Goal: Transaction & Acquisition: Purchase product/service

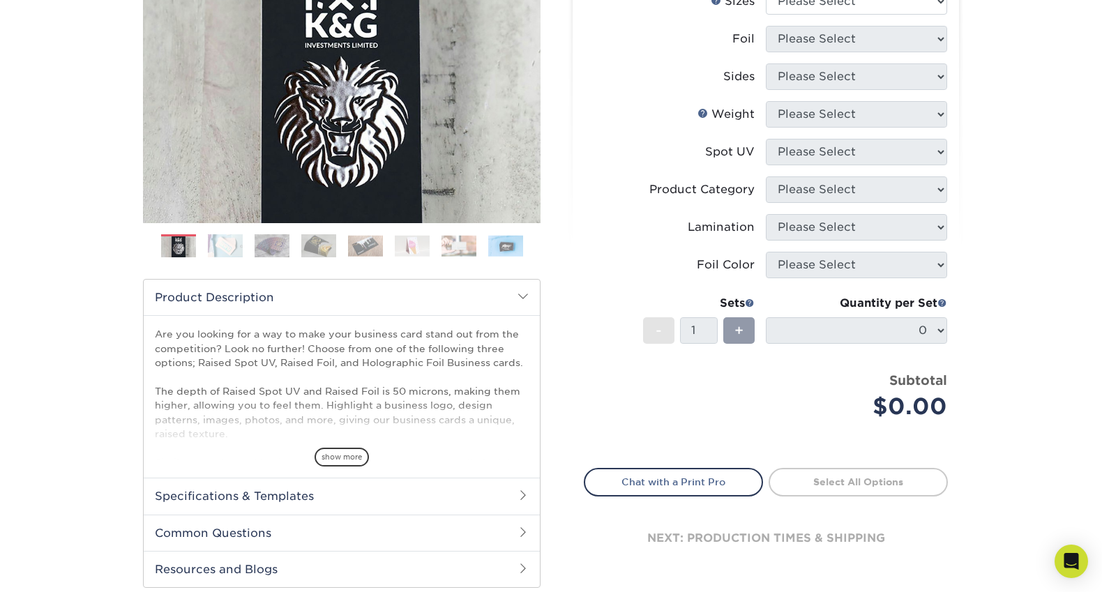
scroll to position [51, 0]
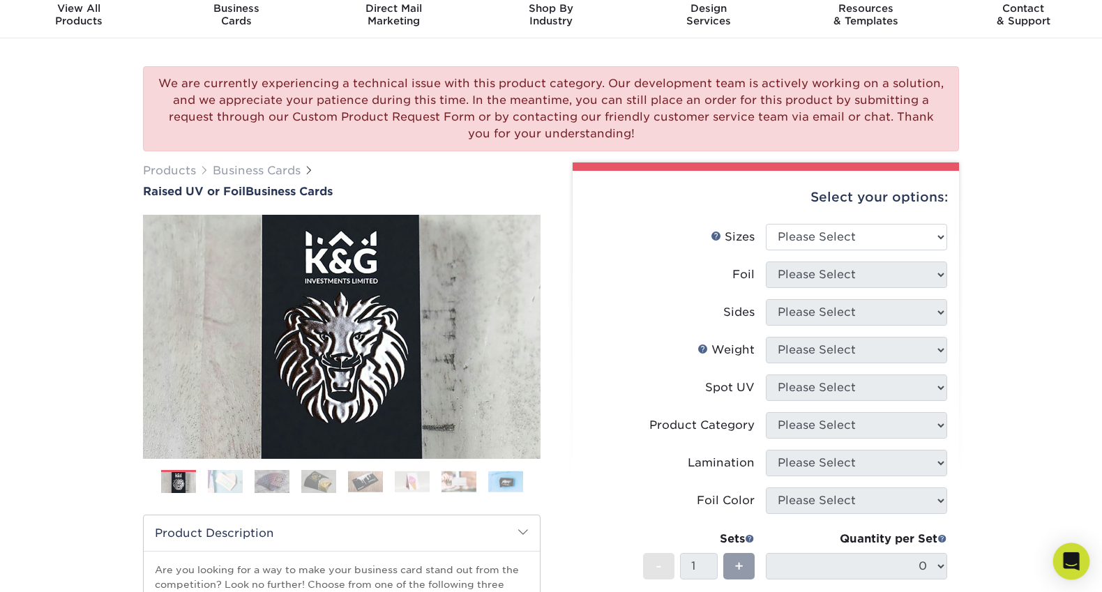
click at [1066, 556] on icon "Open Intercom Messenger" at bounding box center [1071, 561] width 16 height 18
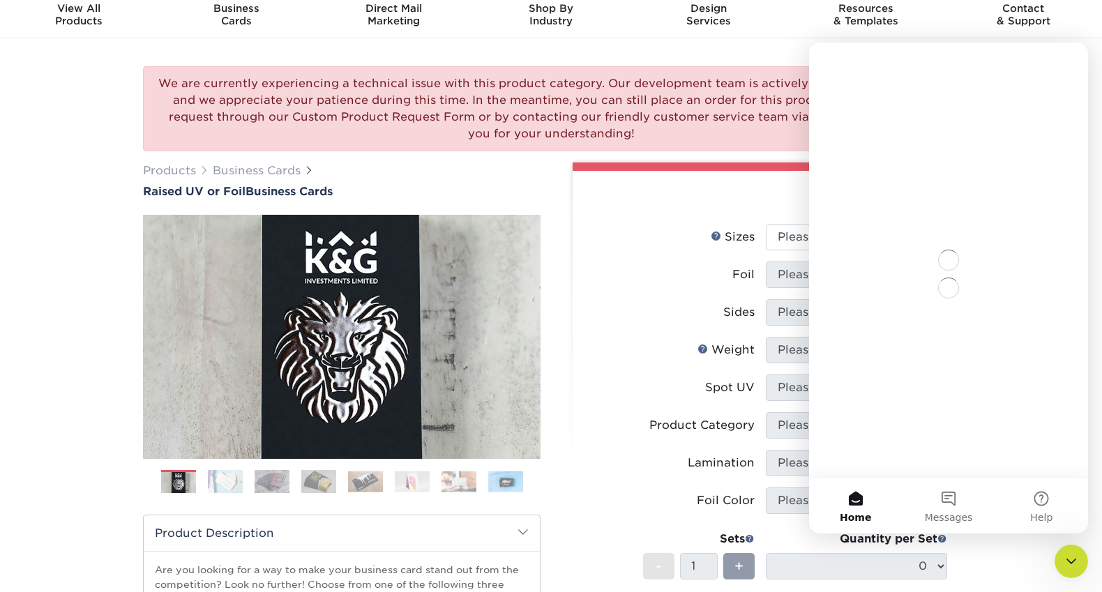
scroll to position [0, 0]
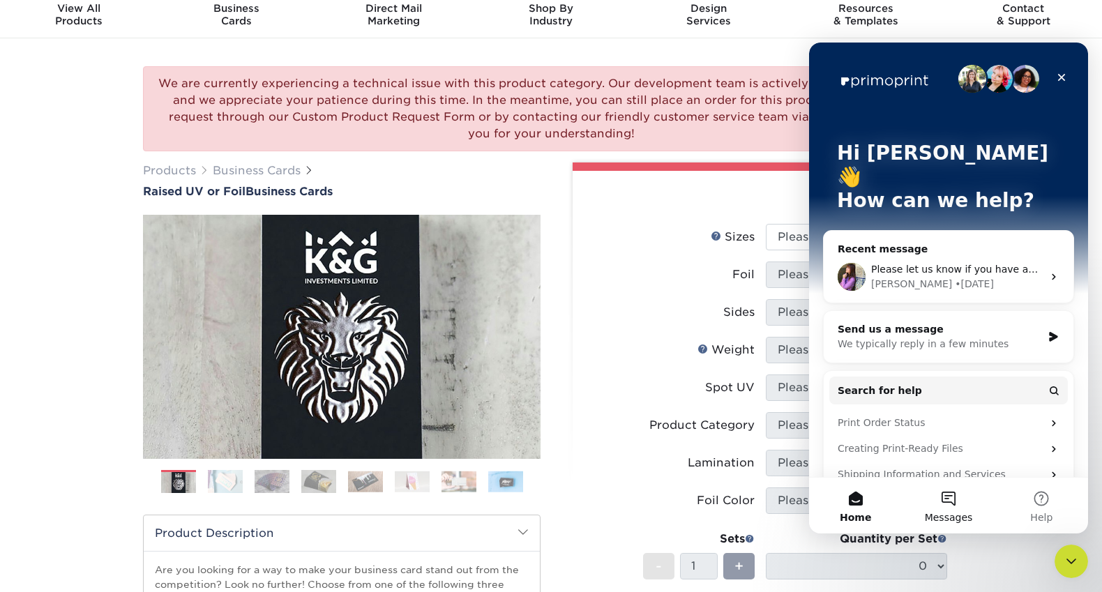
click at [948, 491] on button "Messages" at bounding box center [948, 506] width 93 height 56
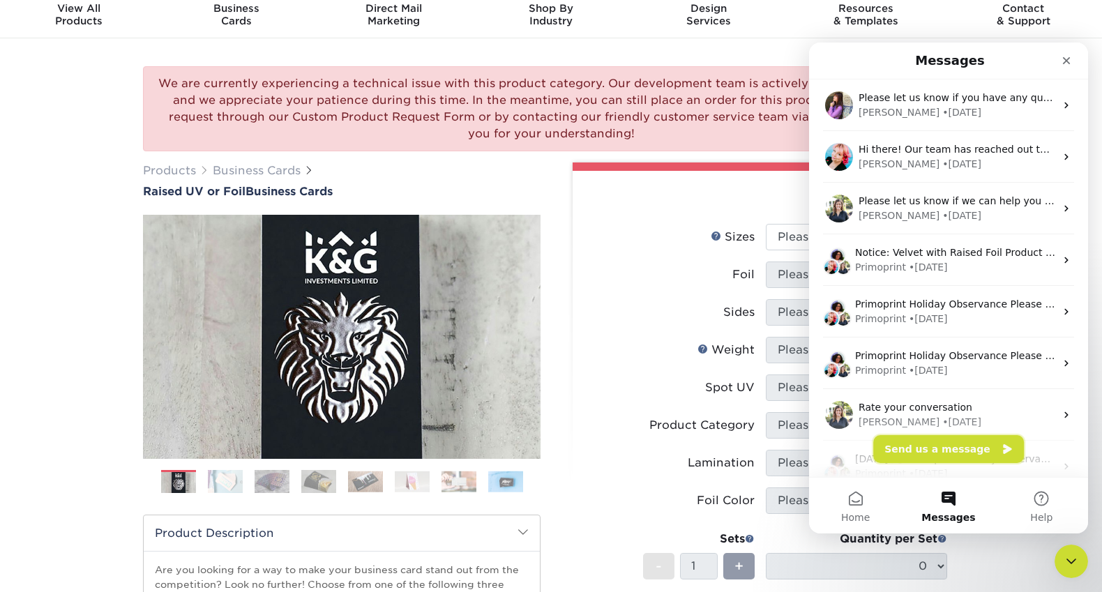
click at [934, 447] on button "Send us a message" at bounding box center [948, 449] width 151 height 28
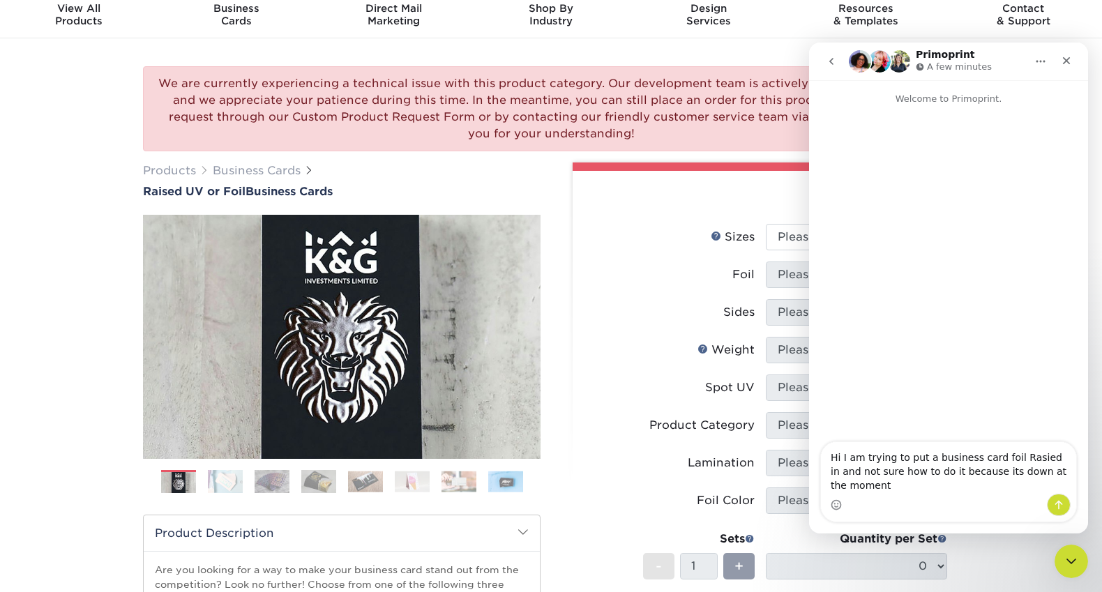
type textarea "Hi I am trying to put a business card foil Rasied in and not sure how to do it …"
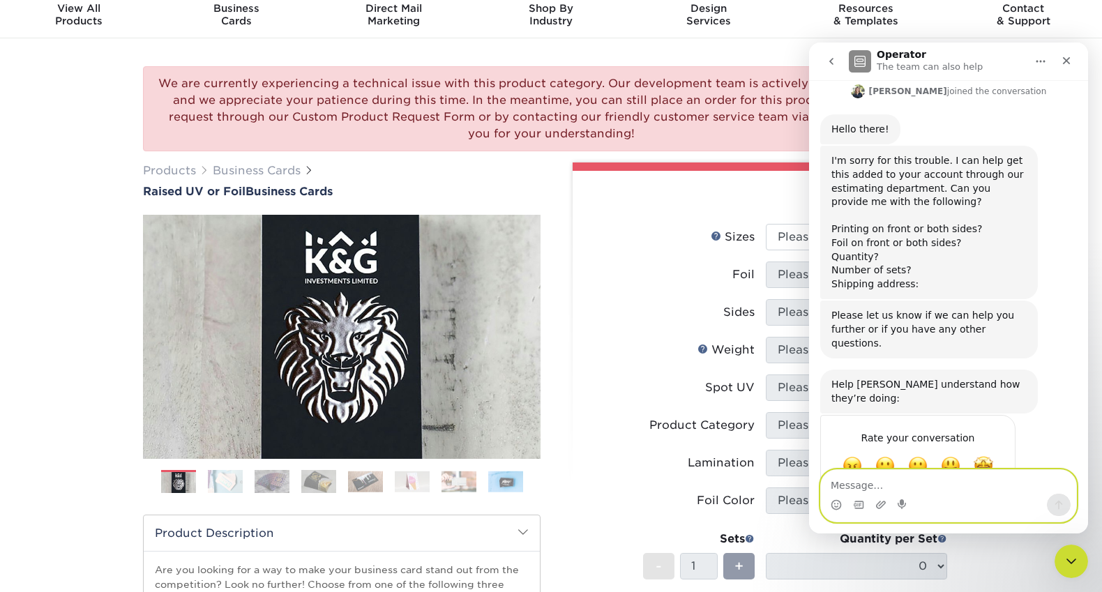
scroll to position [125, 0]
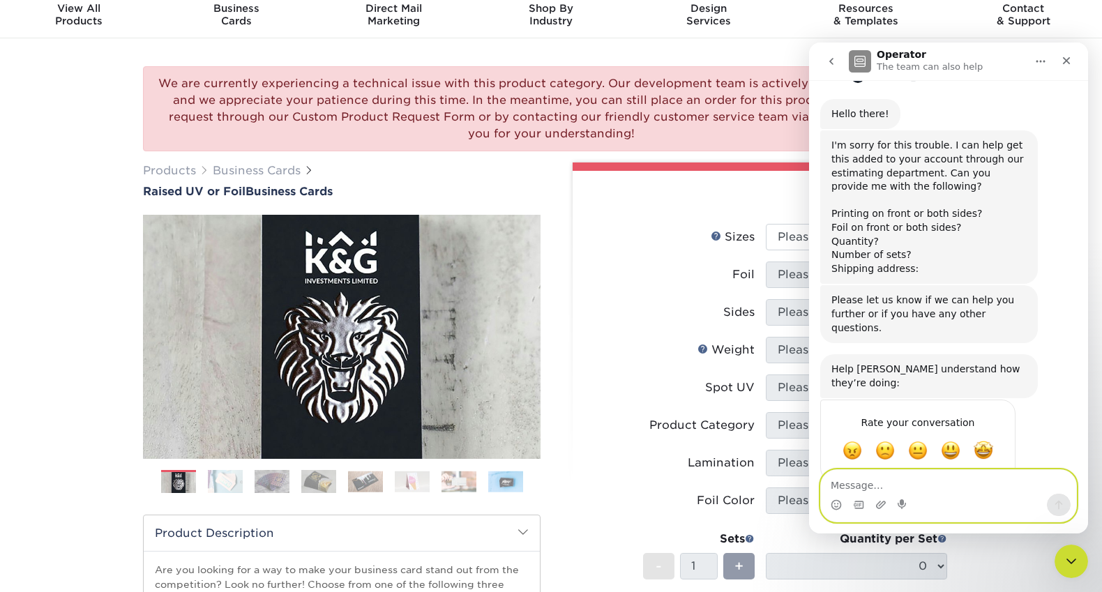
click at [875, 487] on textarea "Message…" at bounding box center [948, 482] width 255 height 24
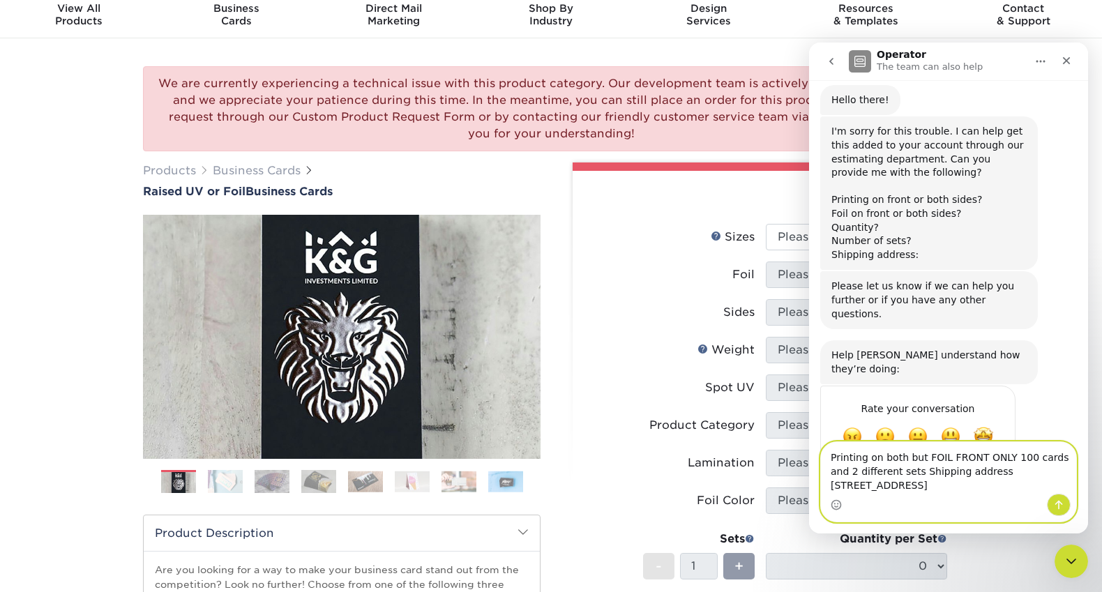
click at [1068, 478] on textarea "Printing on both but FOIL FRONT ONLY 100 cards and 2 different sets Shipping ad…" at bounding box center [948, 468] width 255 height 52
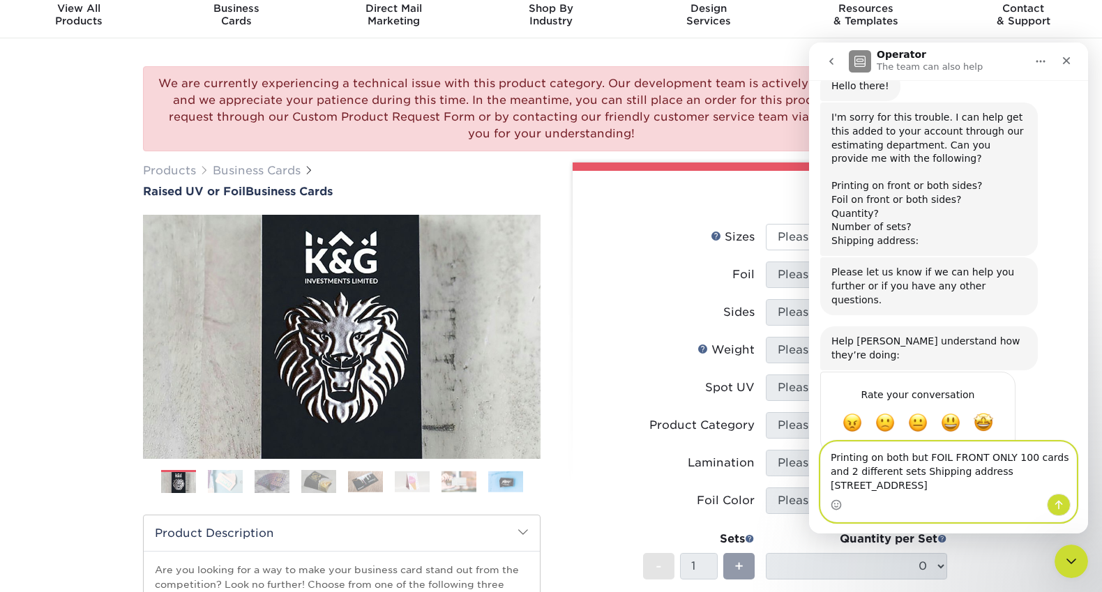
click at [923, 457] on textarea "Printing on both but FOIL FRONT ONLY 100 cards and 2 different sets Shipping ad…" at bounding box center [948, 468] width 255 height 52
type textarea "Printing on both FOIL FRONT ONLY 100 cards and 2 different sets Shipping addres…"
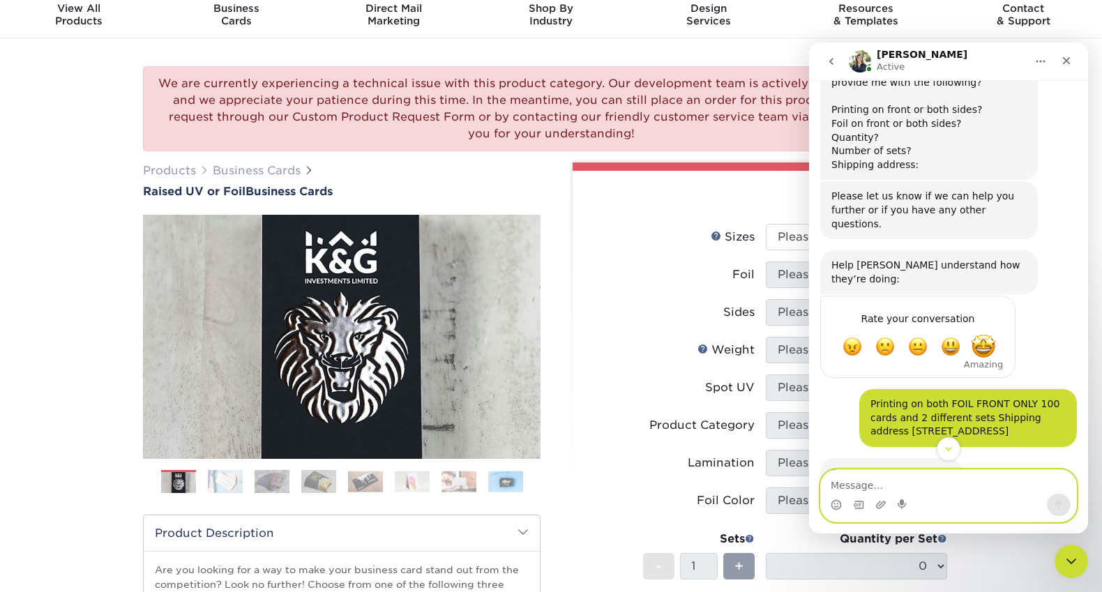
scroll to position [294, 0]
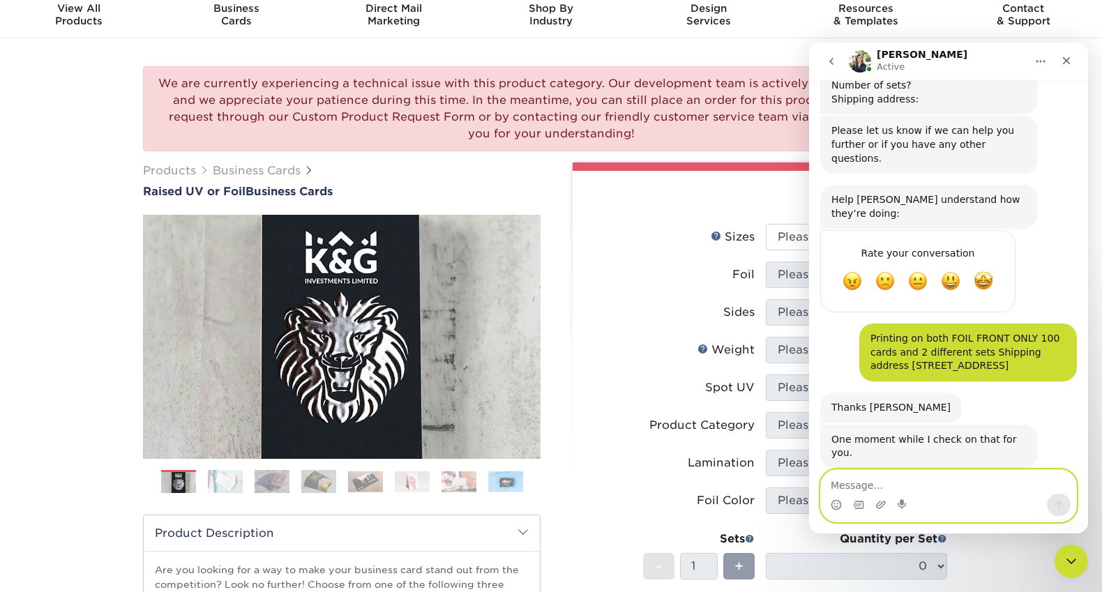
click at [895, 473] on textarea "Message…" at bounding box center [948, 482] width 255 height 24
type textarea "thank you"
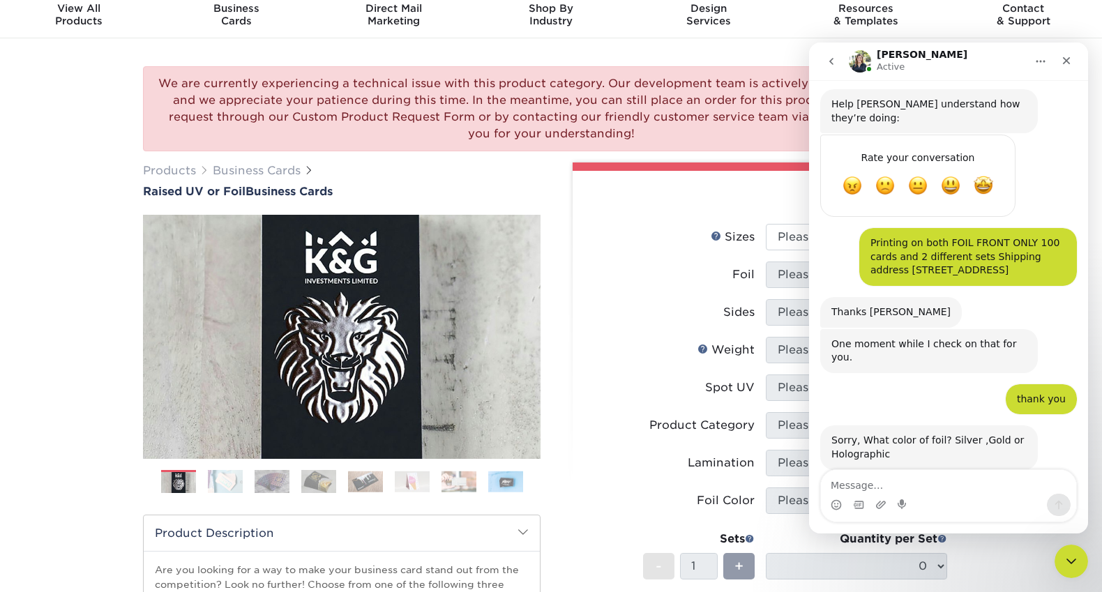
scroll to position [391, 0]
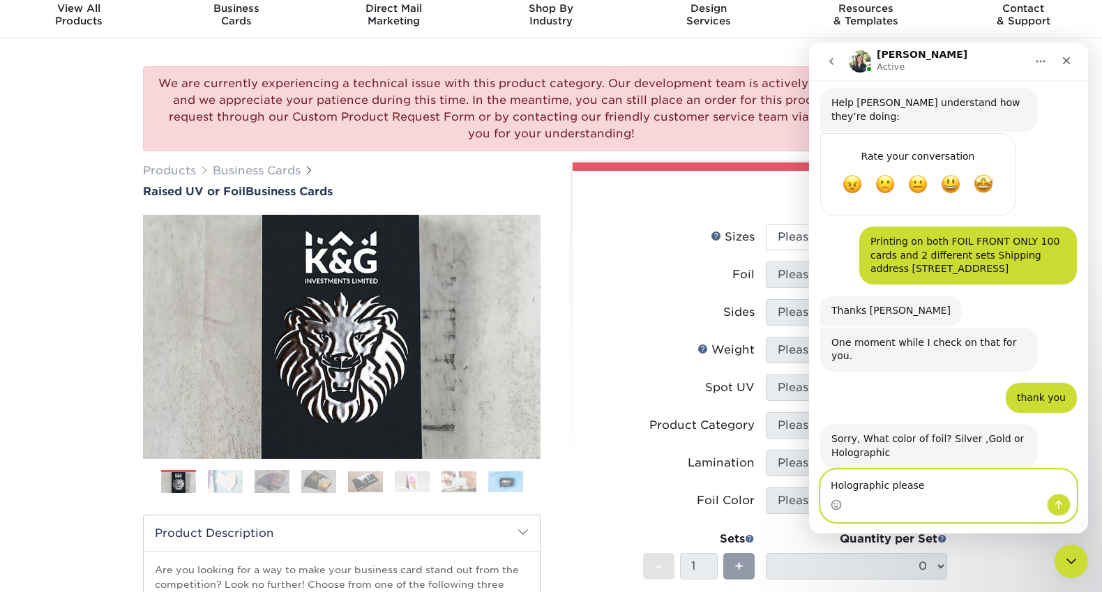
type textarea "Holographic please"
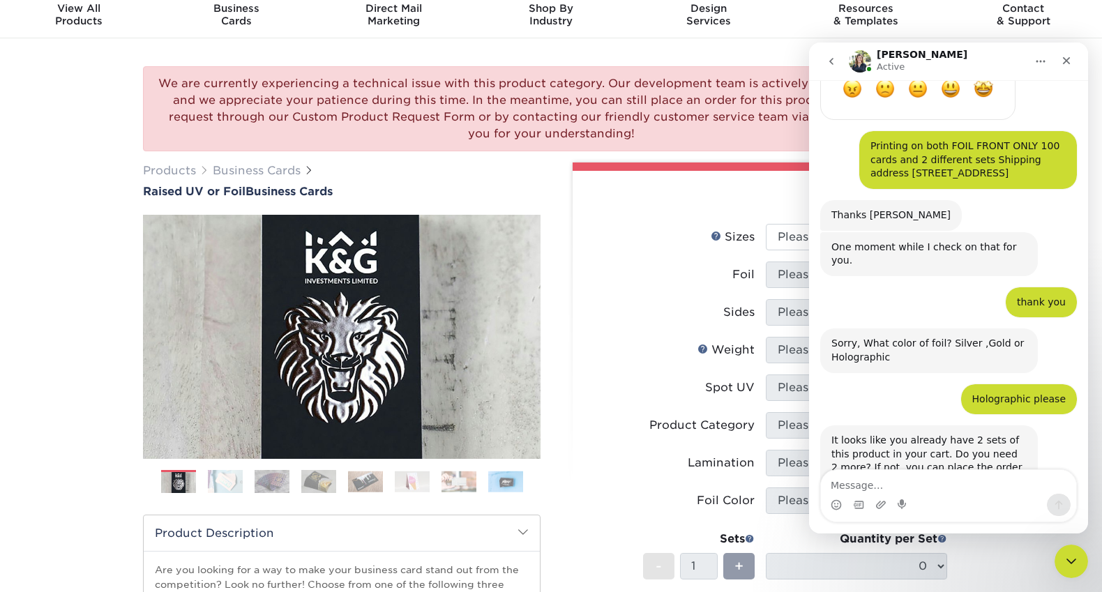
scroll to position [502, 0]
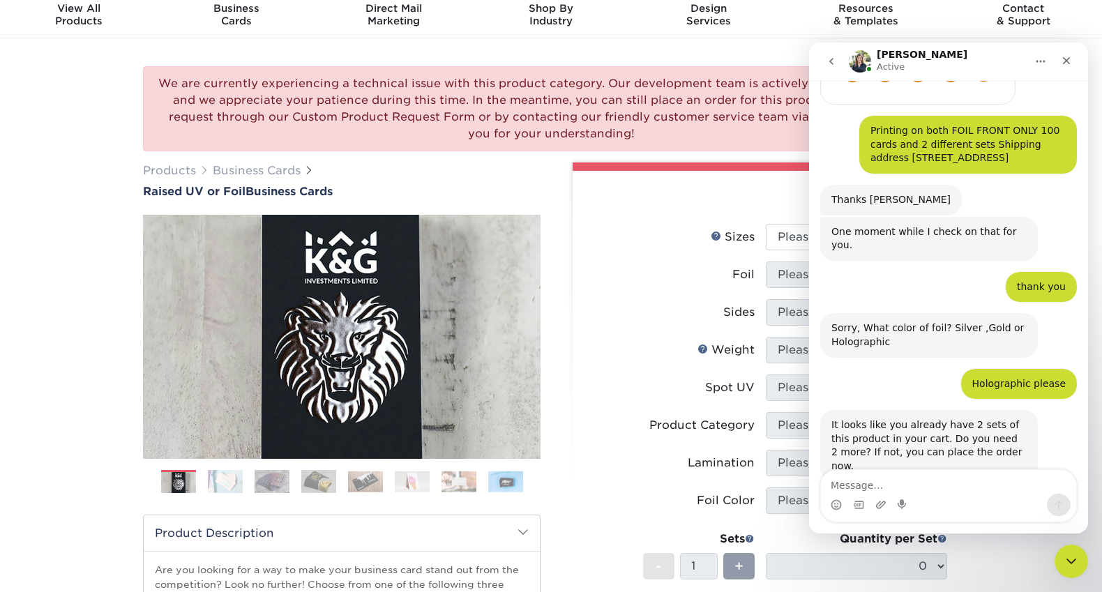
click at [620, 233] on label "Sizes Help Sizes" at bounding box center [674, 237] width 181 height 26
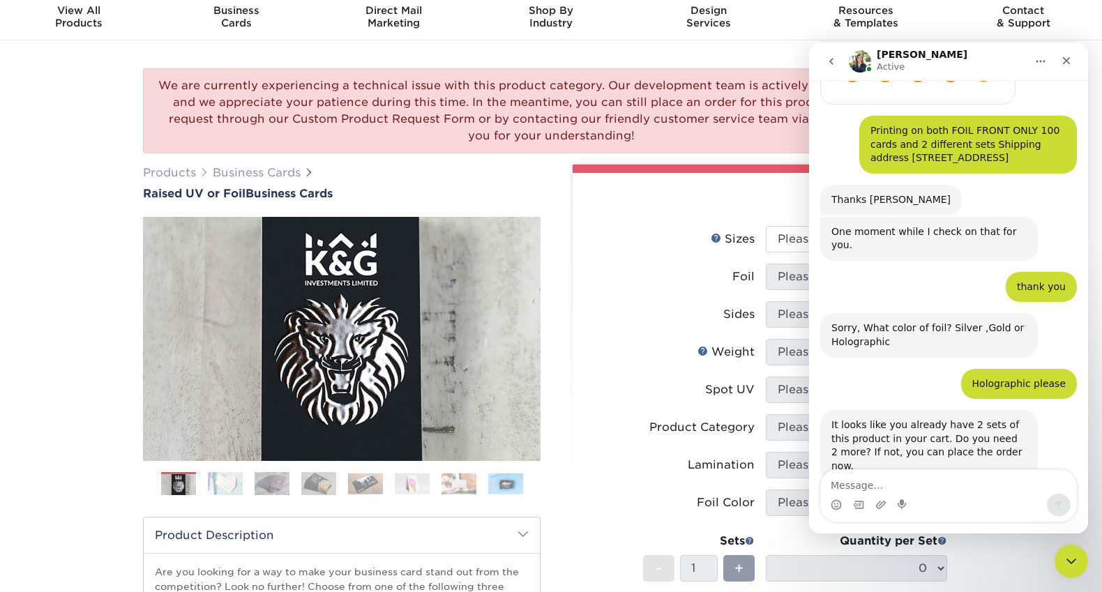
scroll to position [48, 0]
click at [1076, 56] on div "Close" at bounding box center [1066, 60] width 25 height 25
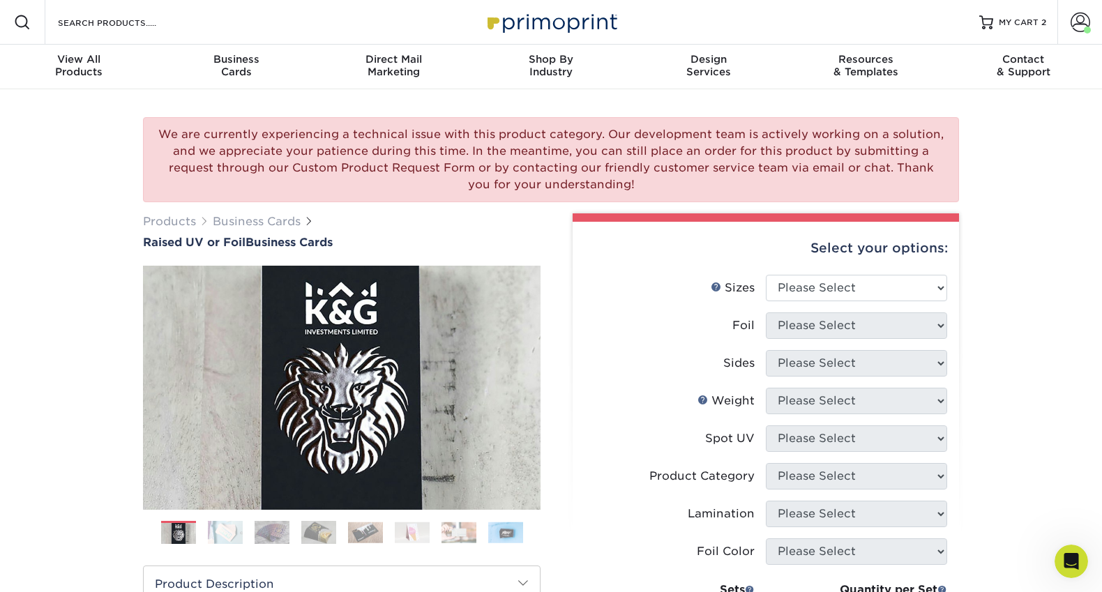
scroll to position [502, 0]
click at [1024, 20] on span "MY CART" at bounding box center [1019, 23] width 40 height 12
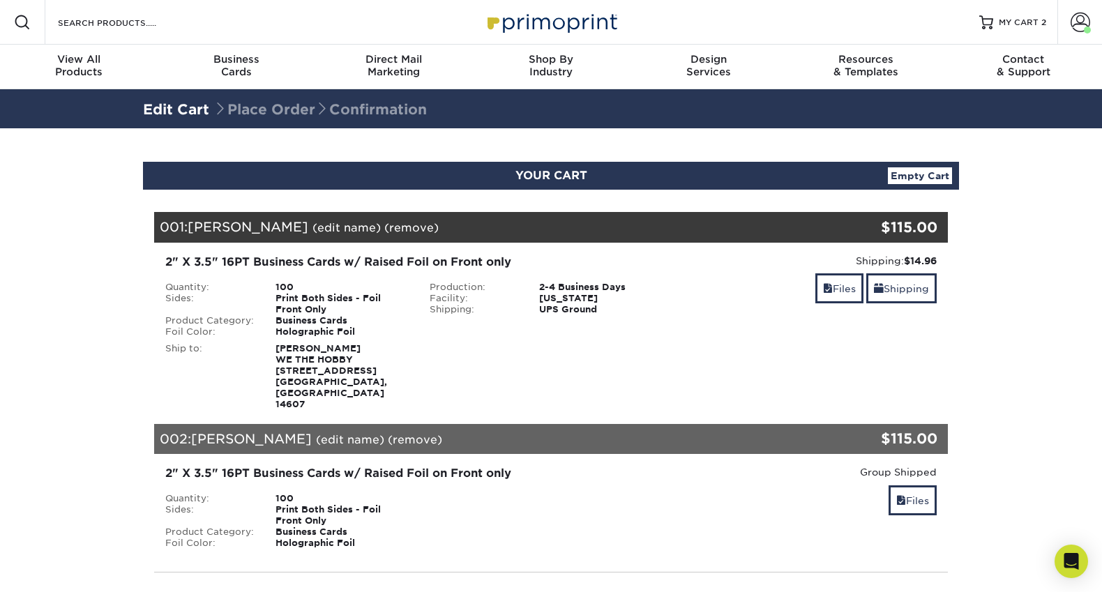
scroll to position [115, 0]
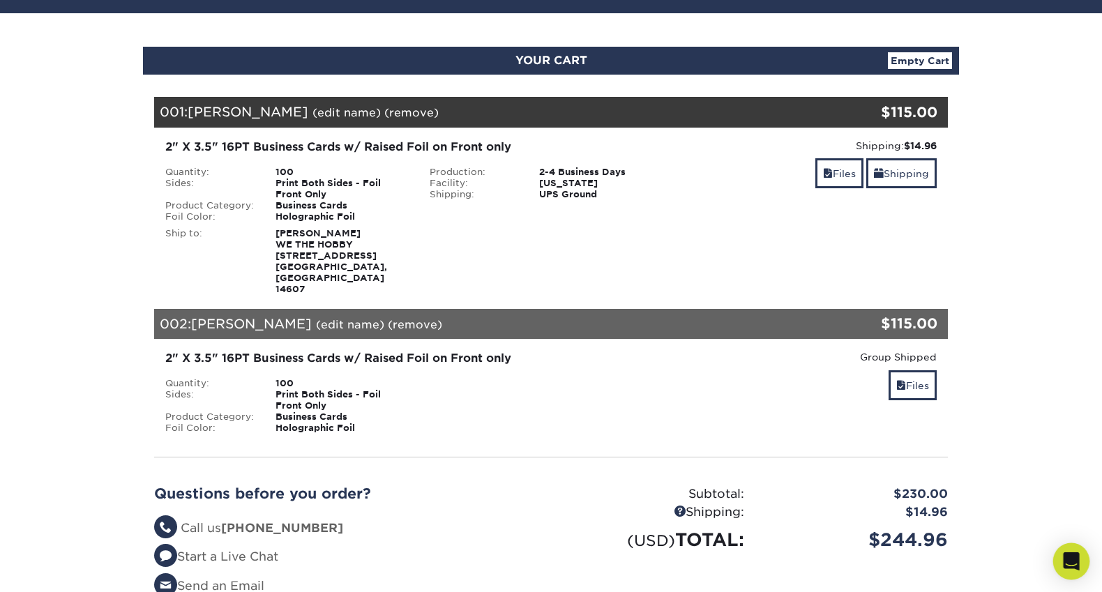
click at [1073, 568] on icon "Open Intercom Messenger" at bounding box center [1071, 561] width 18 height 18
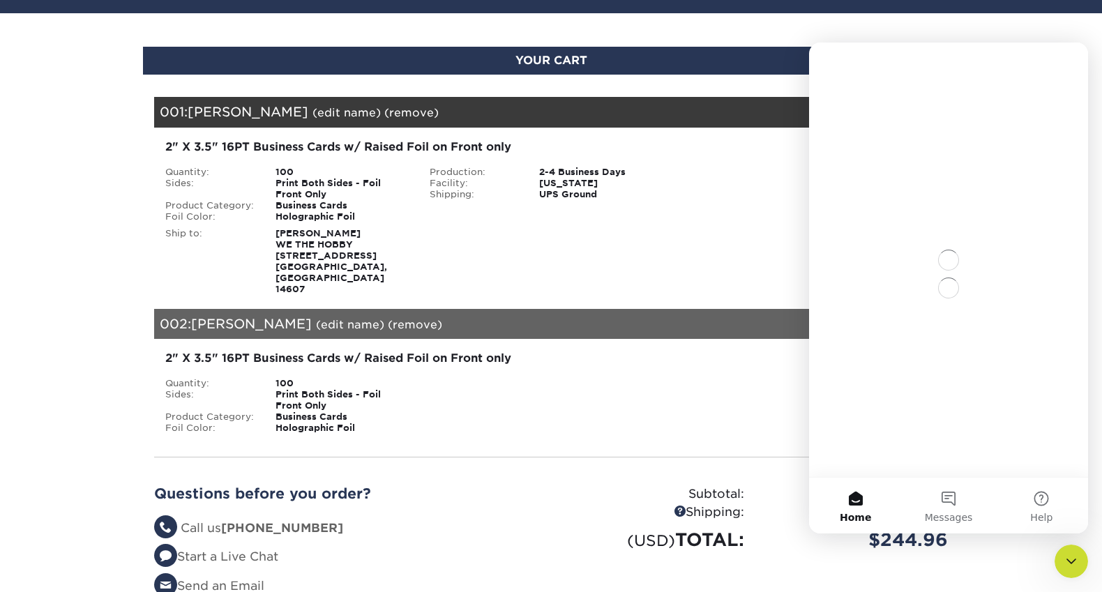
scroll to position [0, 0]
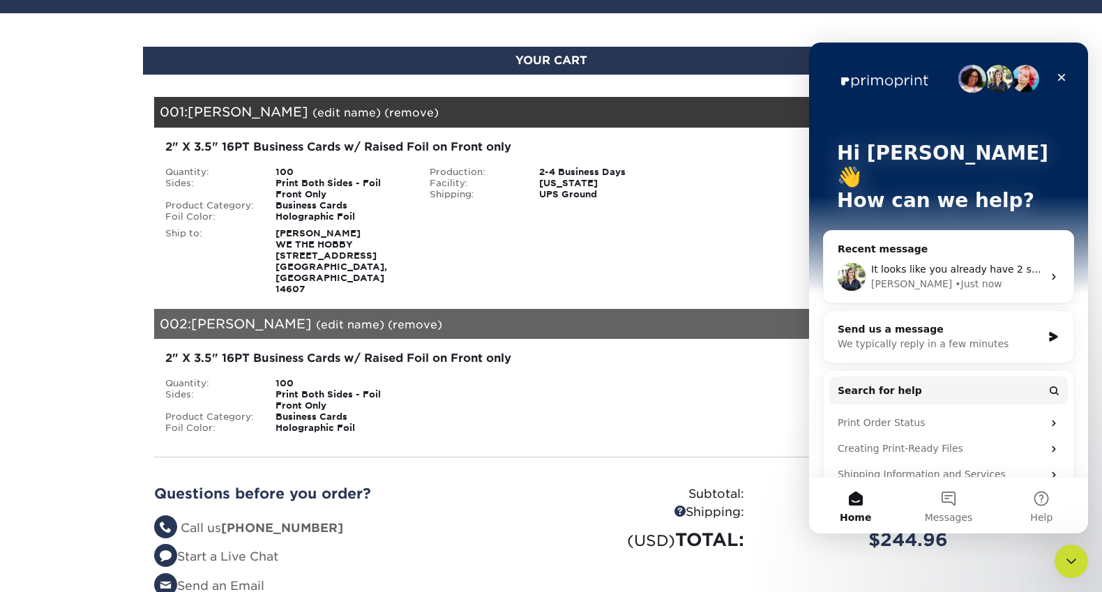
click at [955, 277] on div "• Just now" at bounding box center [978, 284] width 47 height 15
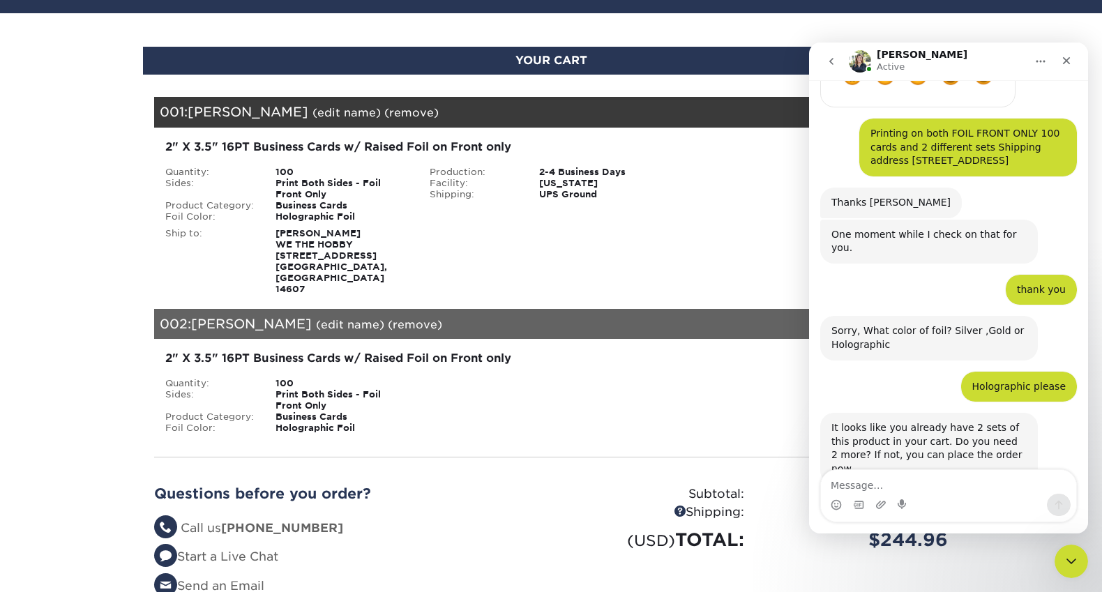
scroll to position [502, 0]
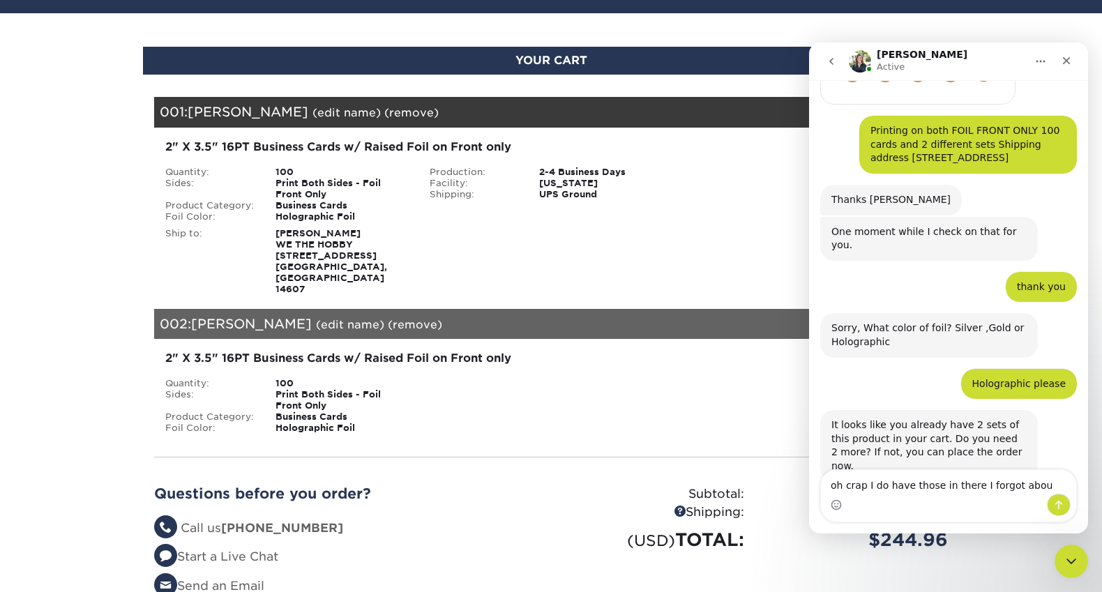
type textarea "oh crap I do have those in there I forgot about"
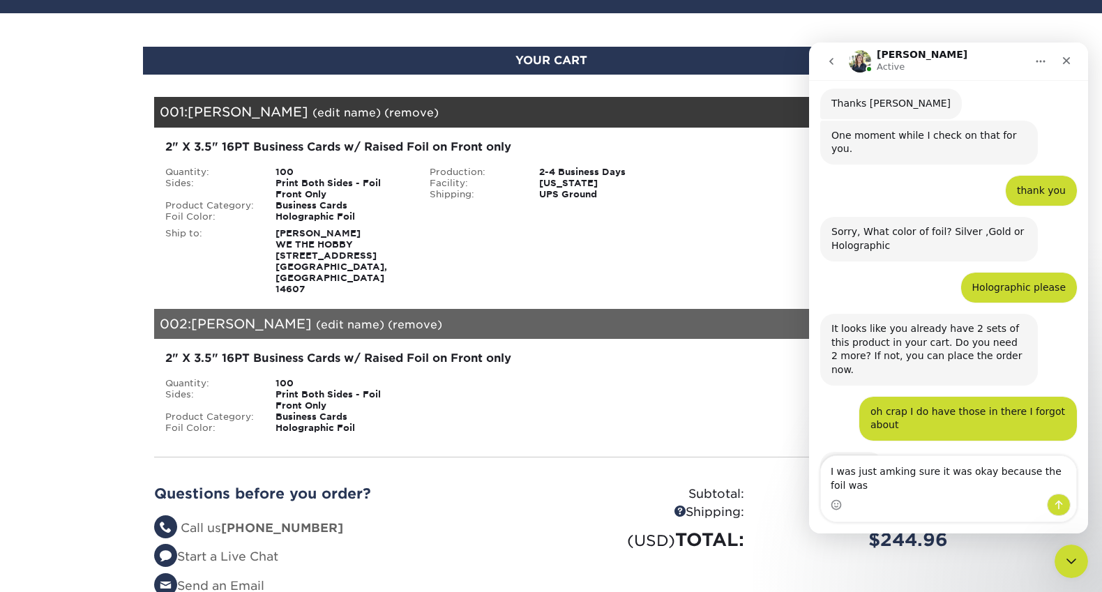
scroll to position [612, 0]
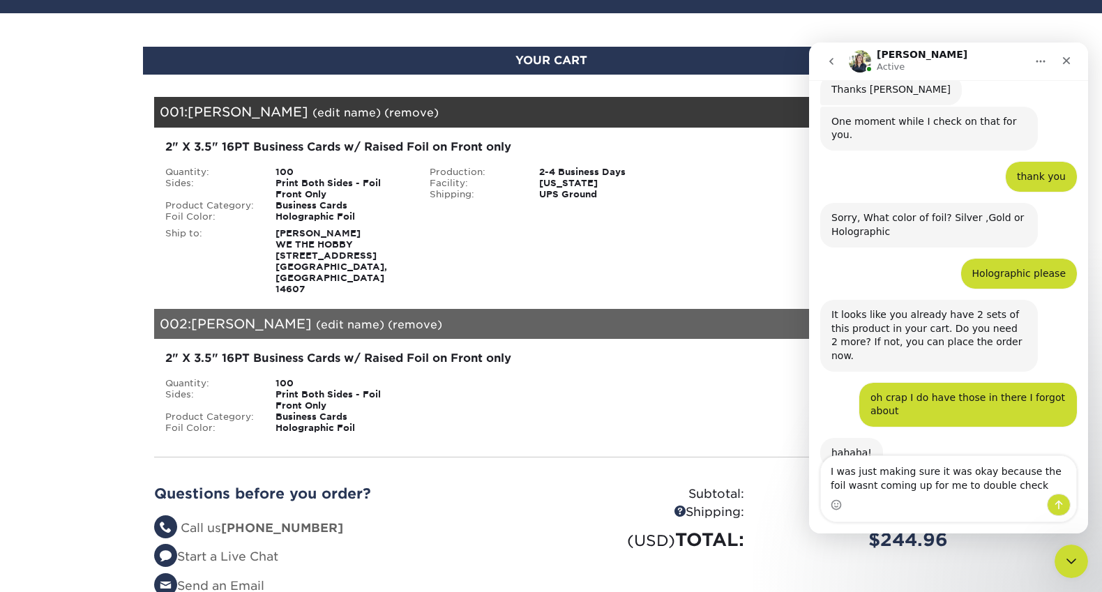
type textarea "I was just making sure it was okay because the foil wasn't coming up for me to …"
click at [1031, 482] on textarea "I was just making sure it was okay because the foil wasn't coming up for me to …" at bounding box center [948, 475] width 255 height 38
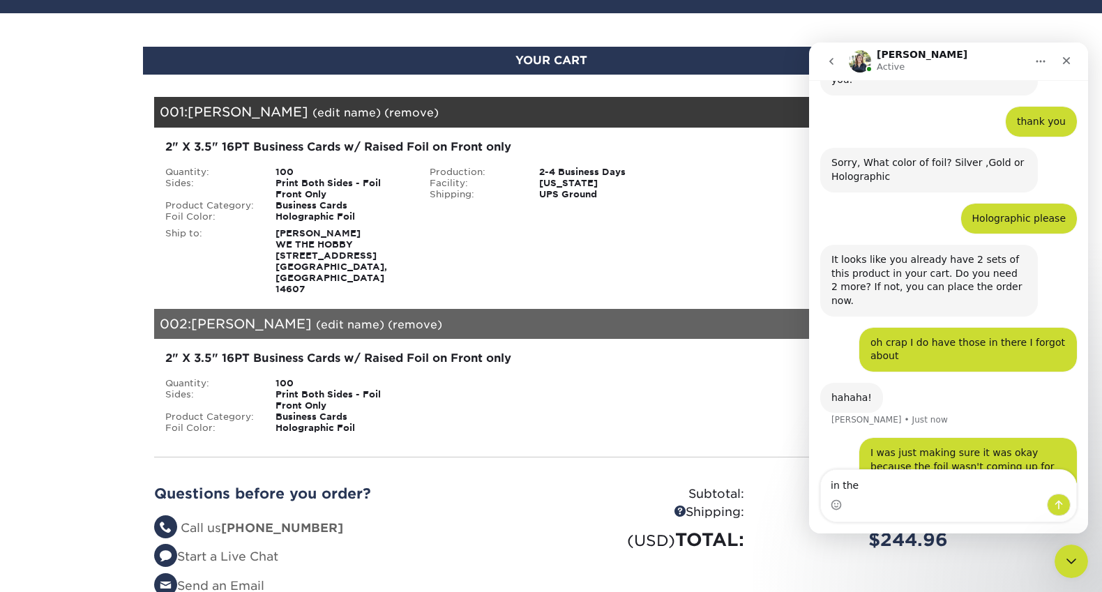
scroll to position [721, 0]
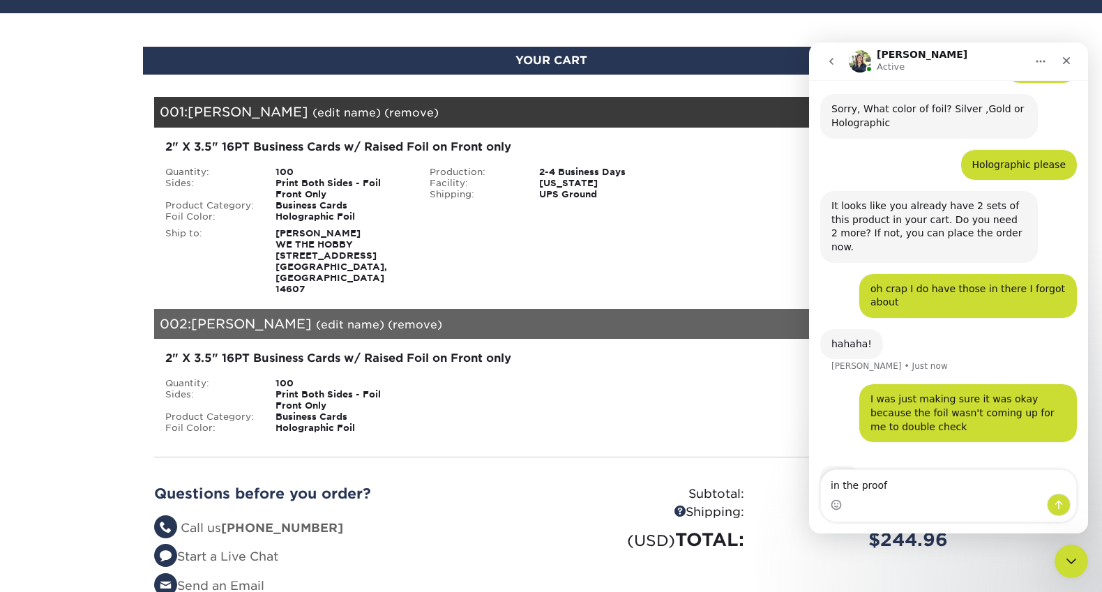
type textarea "in the proof"
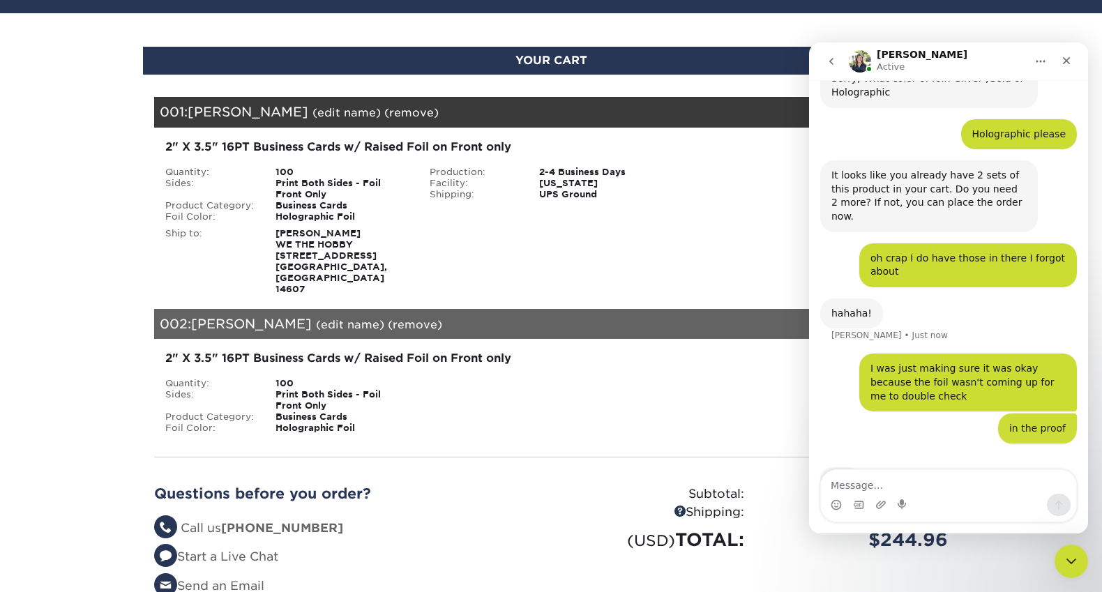
scroll to position [753, 0]
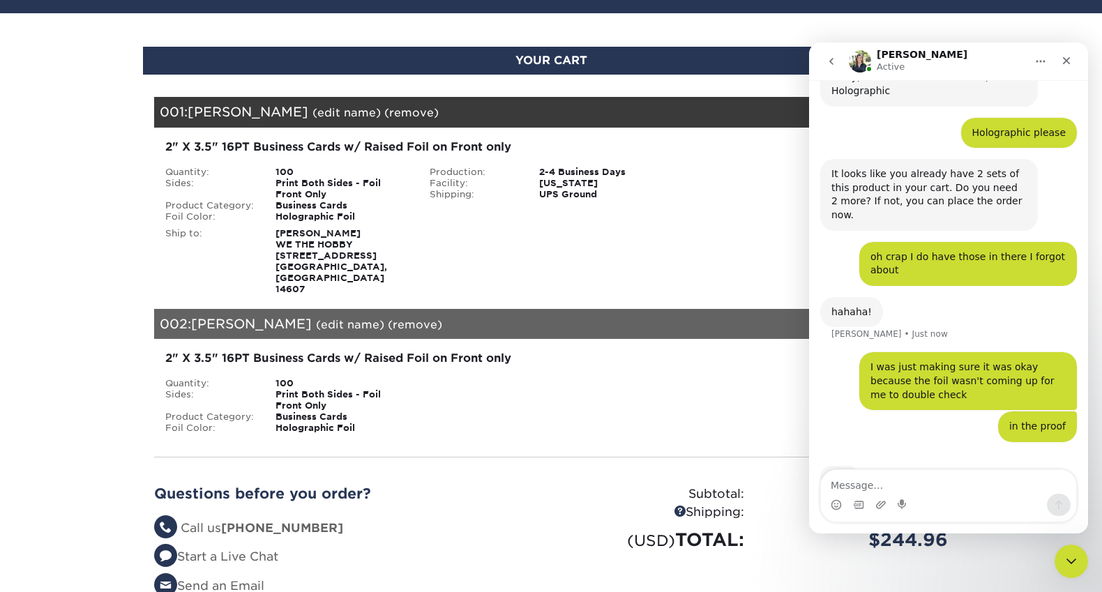
click at [369, 238] on div "STACIE BORTLE WE THE HOBBY 23 Arlington St Rochester, NY 14607" at bounding box center [342, 261] width 154 height 67
click at [638, 220] on div "Production: 2-4 Business Days Facility: New Jersey Shipping: UPS Ground" at bounding box center [551, 195] width 264 height 56
click at [835, 61] on icon "go back" at bounding box center [831, 61] width 11 height 11
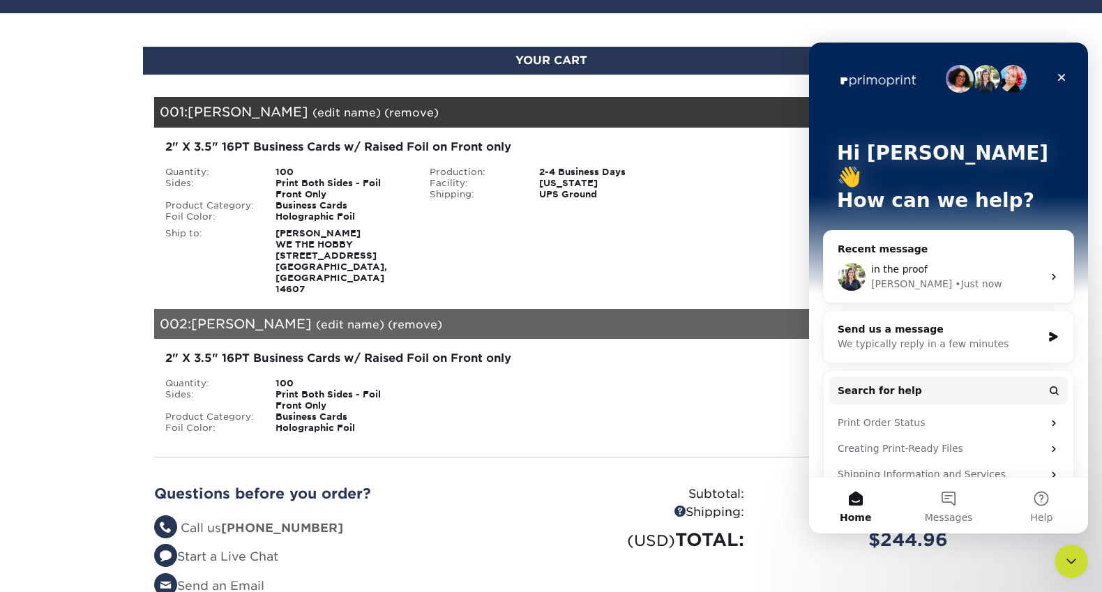
scroll to position [0, 0]
click at [674, 176] on div "2-4 Business Days" at bounding box center [606, 172] width 154 height 11
click at [1065, 82] on icon "Close" at bounding box center [1061, 77] width 11 height 11
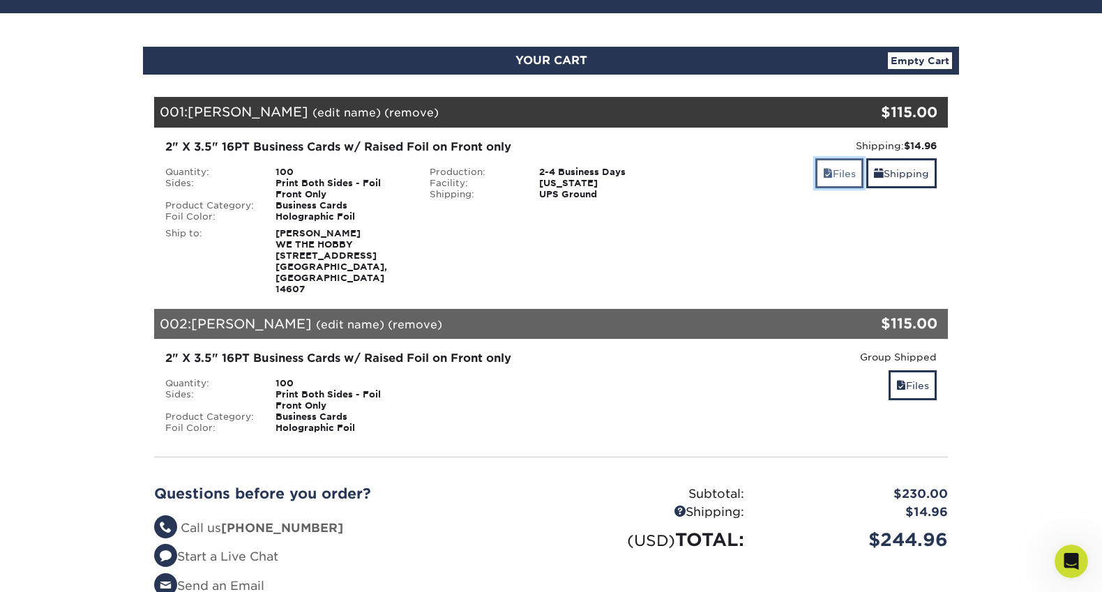
click at [834, 162] on link "Files" at bounding box center [839, 173] width 48 height 30
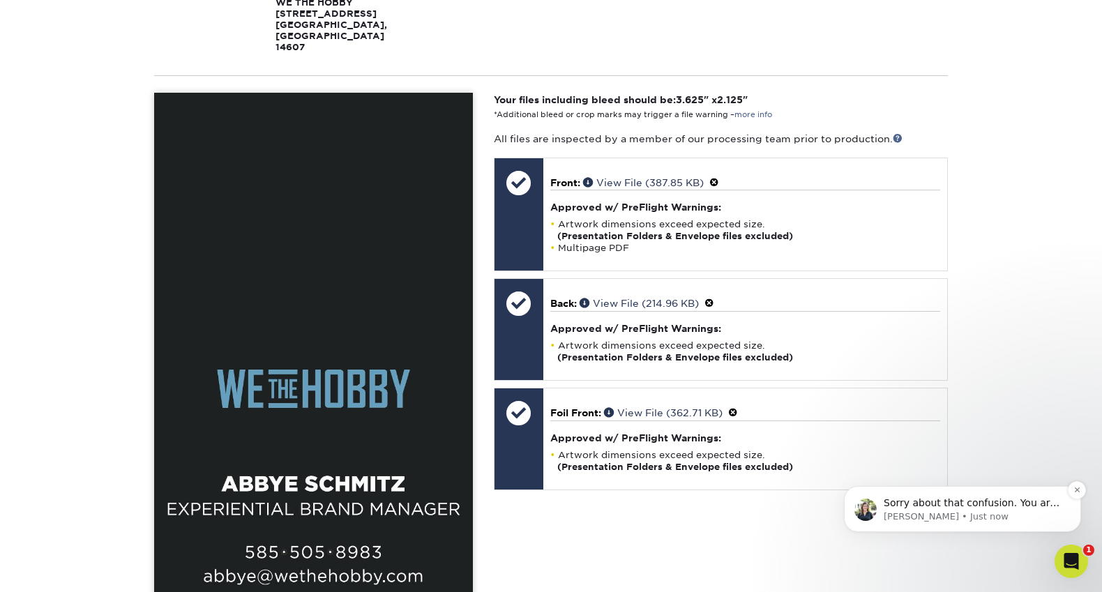
click at [983, 507] on p "Sorry about that confusion. You are good to place the order if the product in y…" at bounding box center [974, 503] width 180 height 14
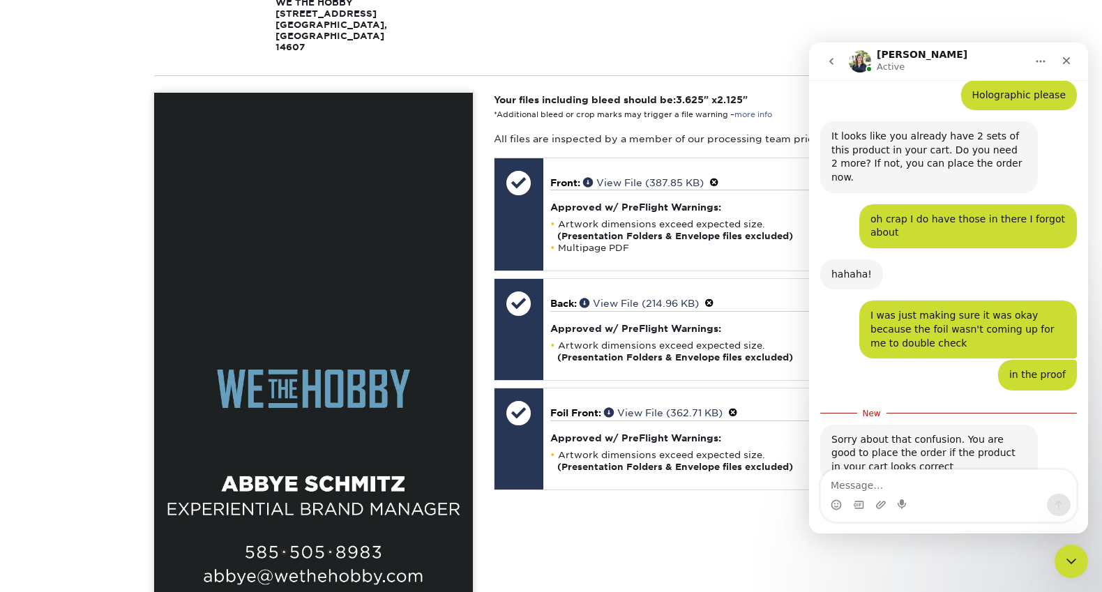
scroll to position [791, 0]
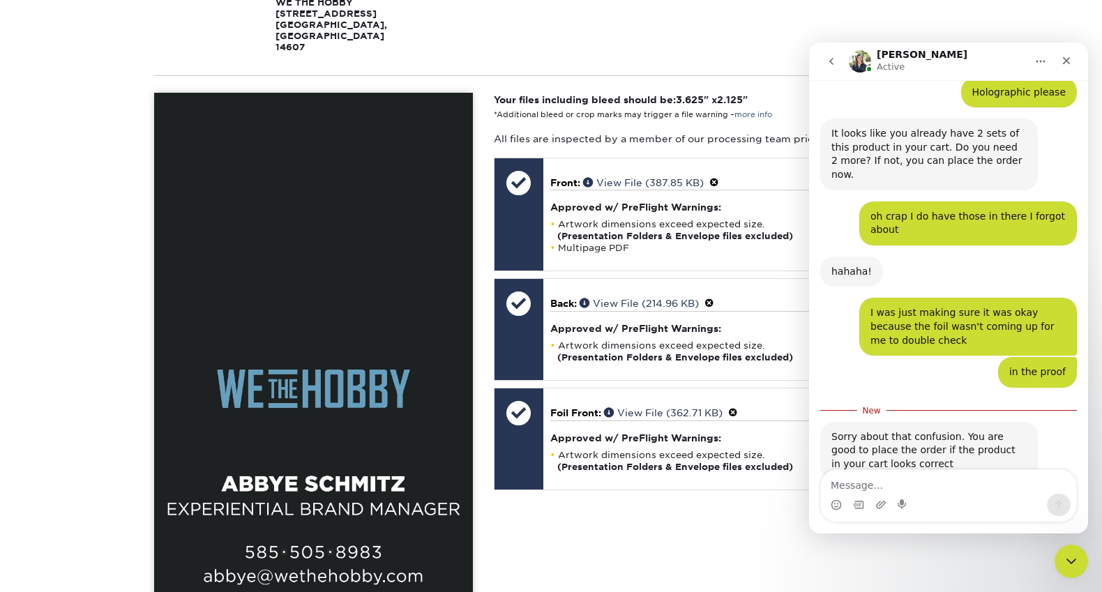
click at [591, 516] on div "Your files including bleed should be: 3.625 " x 2.125 " *Additional bleed or cr…" at bounding box center [720, 456] width 475 height 726
click at [825, 62] on button "go back" at bounding box center [831, 61] width 26 height 26
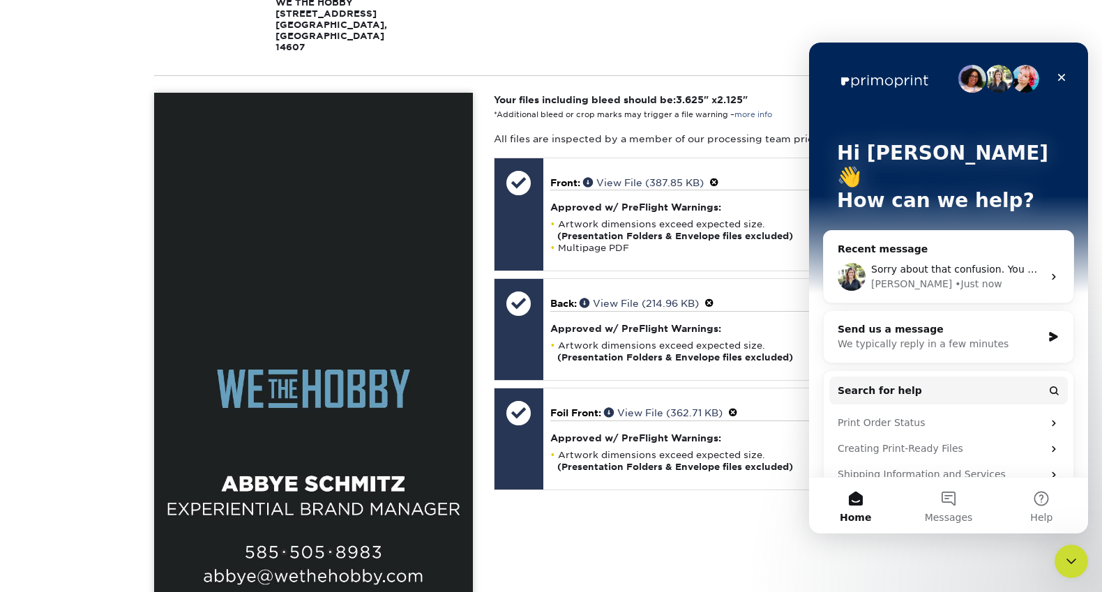
scroll to position [0, 0]
click at [711, 107] on div "Your files including bleed should be: 3.625 " x 2.125 " *Additional bleed or cr…" at bounding box center [720, 456] width 475 height 726
click at [1056, 75] on icon "Close" at bounding box center [1061, 77] width 11 height 11
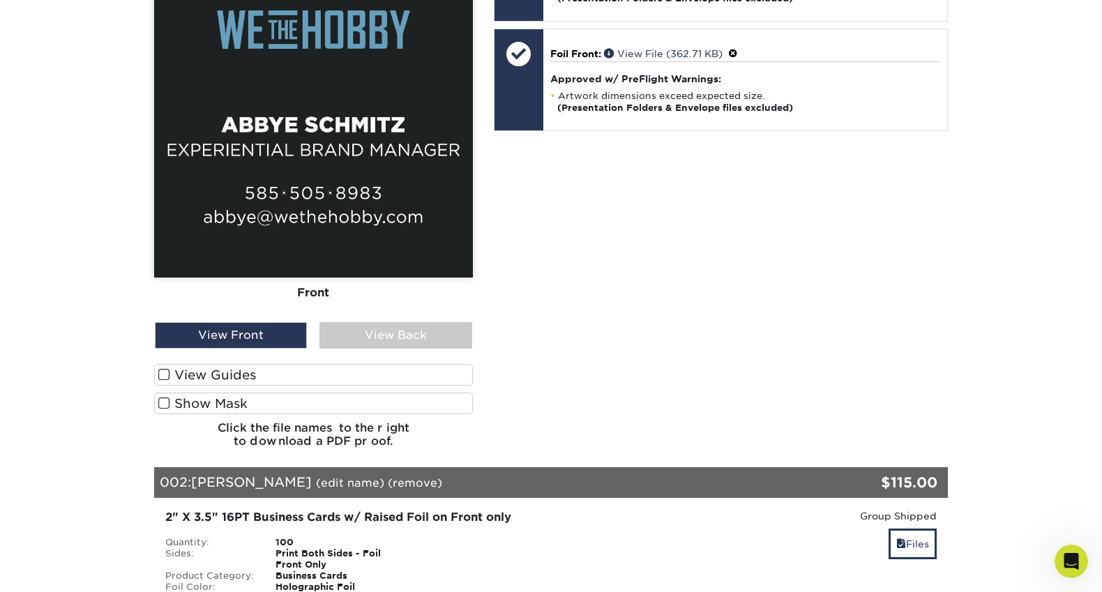
scroll to position [1005, 0]
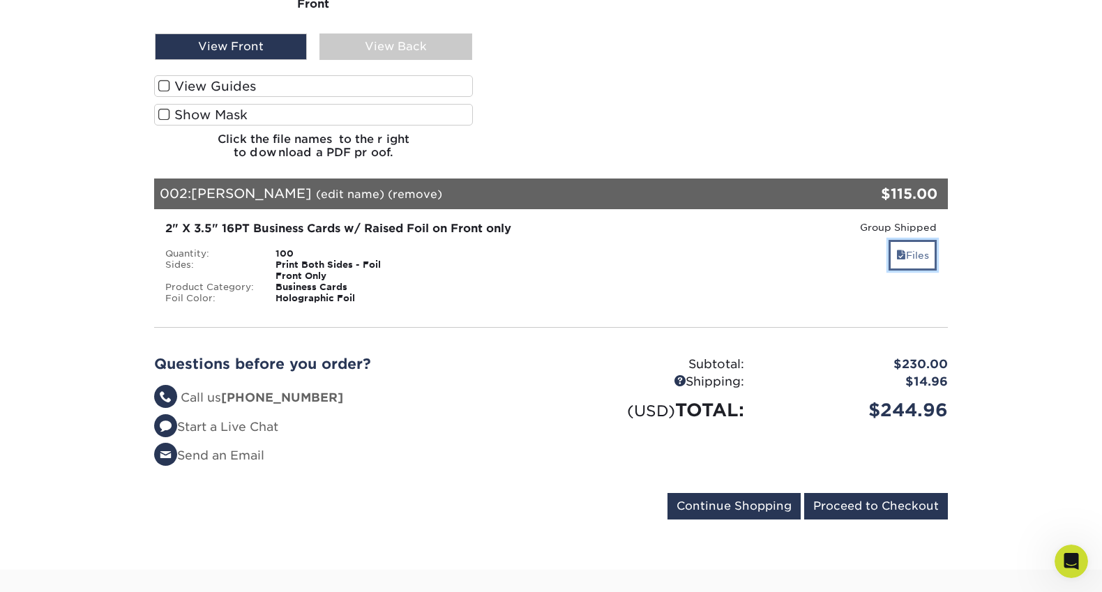
click at [918, 240] on link "Files" at bounding box center [912, 255] width 48 height 30
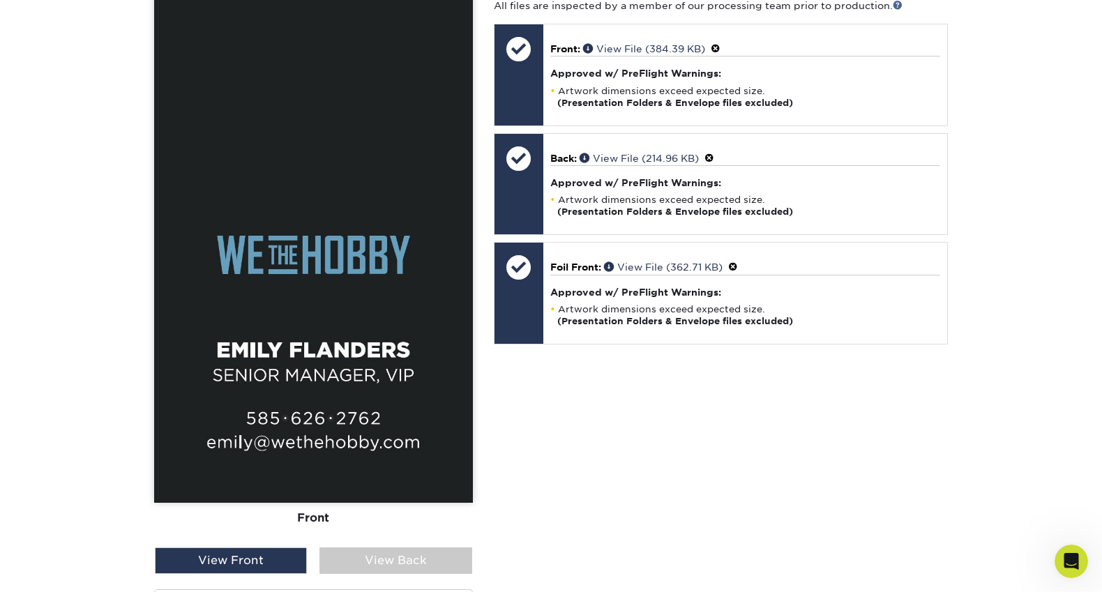
scroll to position [1376, 0]
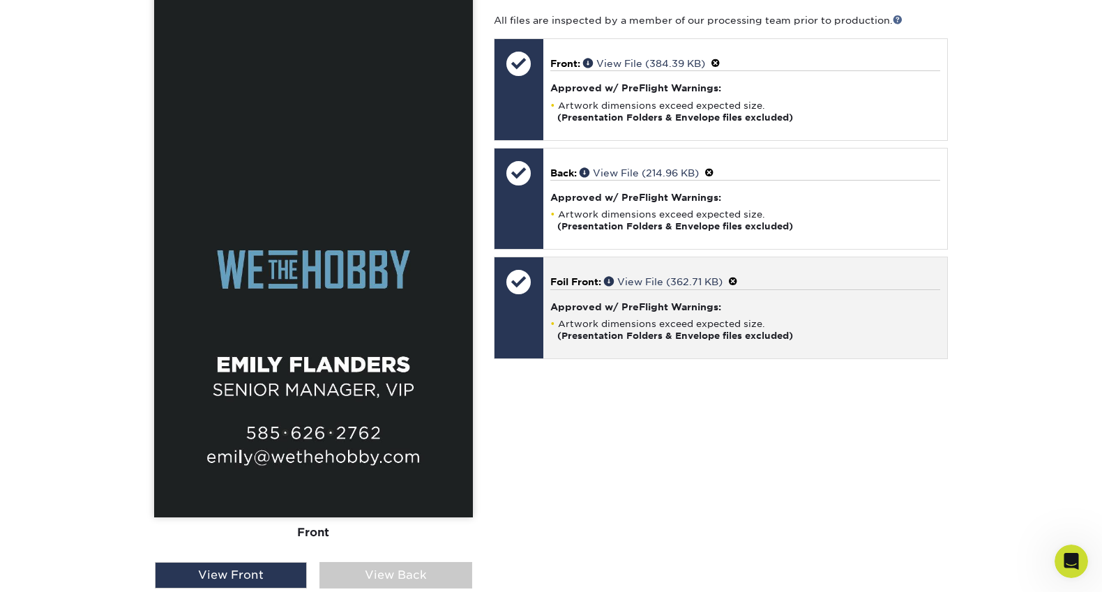
click at [644, 301] on h4 "Approved w/ PreFlight Warnings:" at bounding box center [745, 306] width 390 height 11
click at [655, 276] on link "View File (362.71 KB)" at bounding box center [663, 281] width 119 height 11
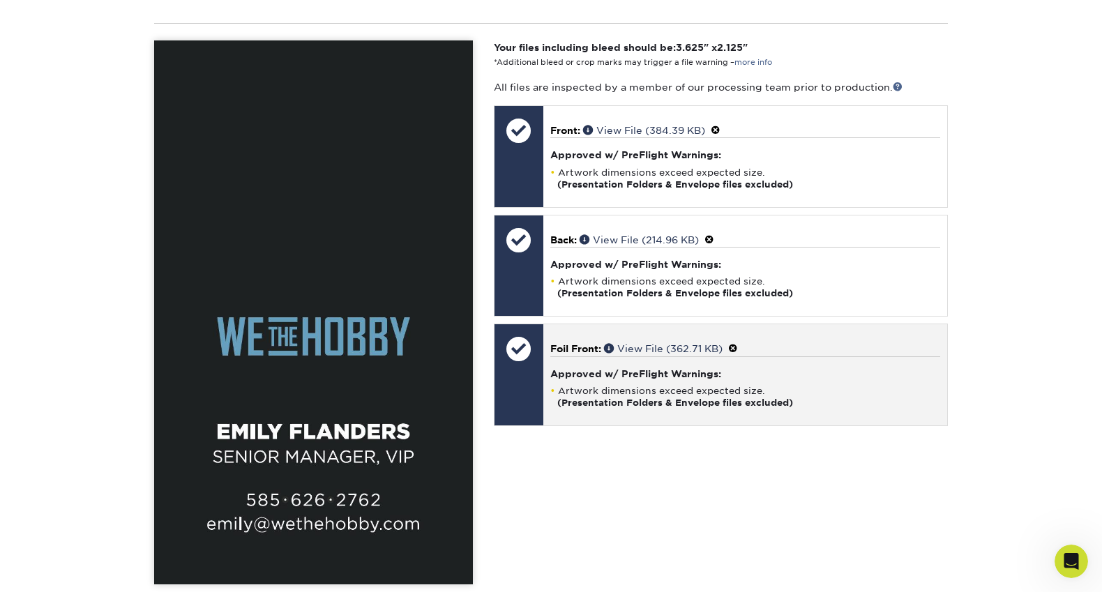
scroll to position [1409, 0]
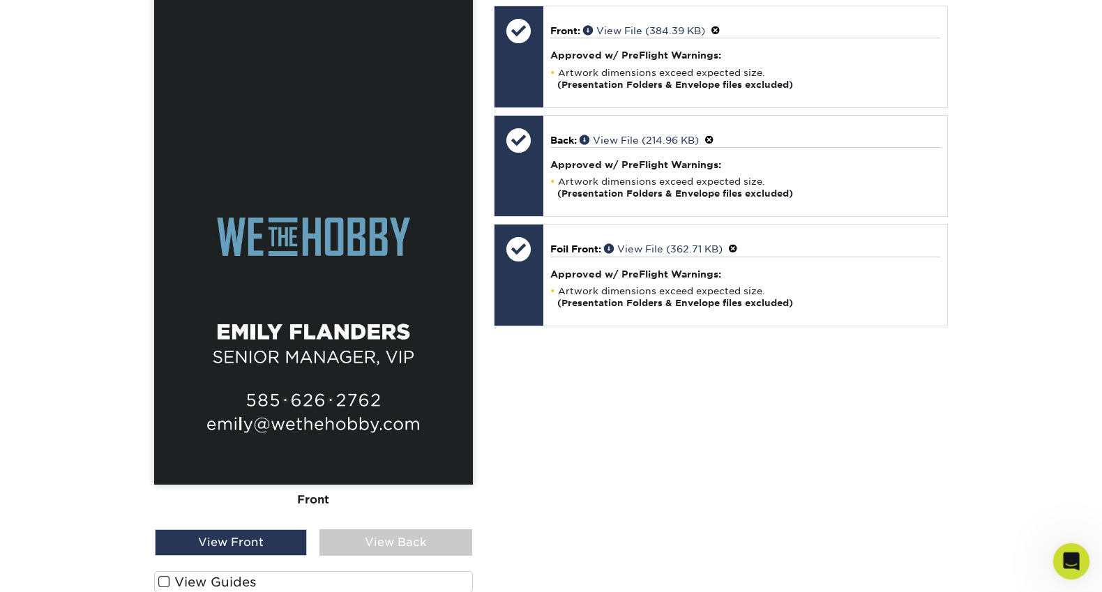
click at [1074, 564] on icon "Open Intercom Messenger" at bounding box center [1069, 559] width 23 height 23
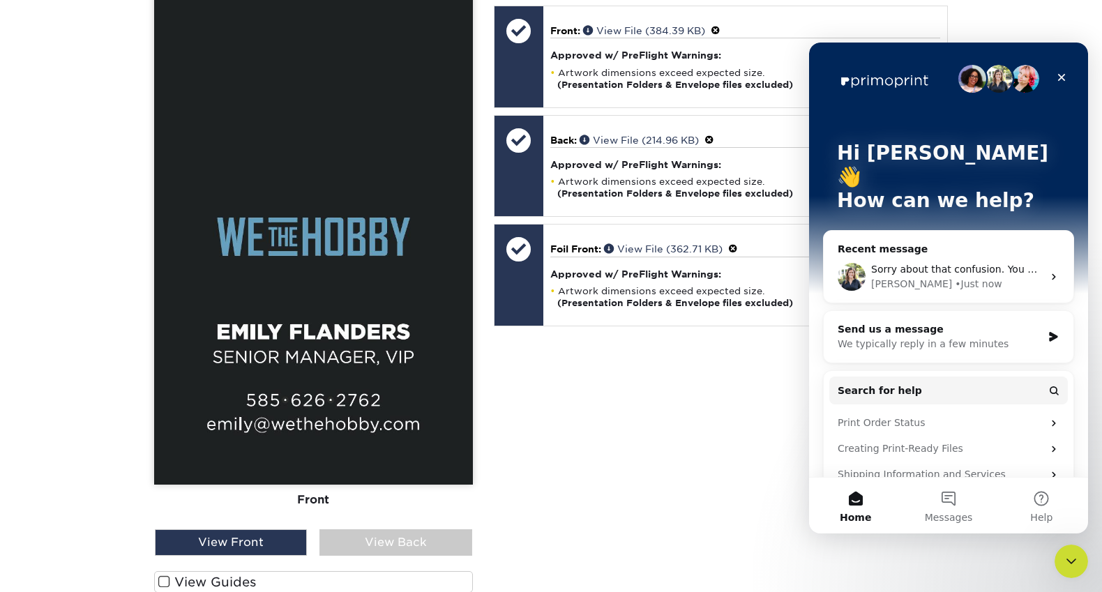
click at [952, 264] on span "Sorry about that confusion. You are good to place the order if the product in y…" at bounding box center [1113, 269] width 485 height 11
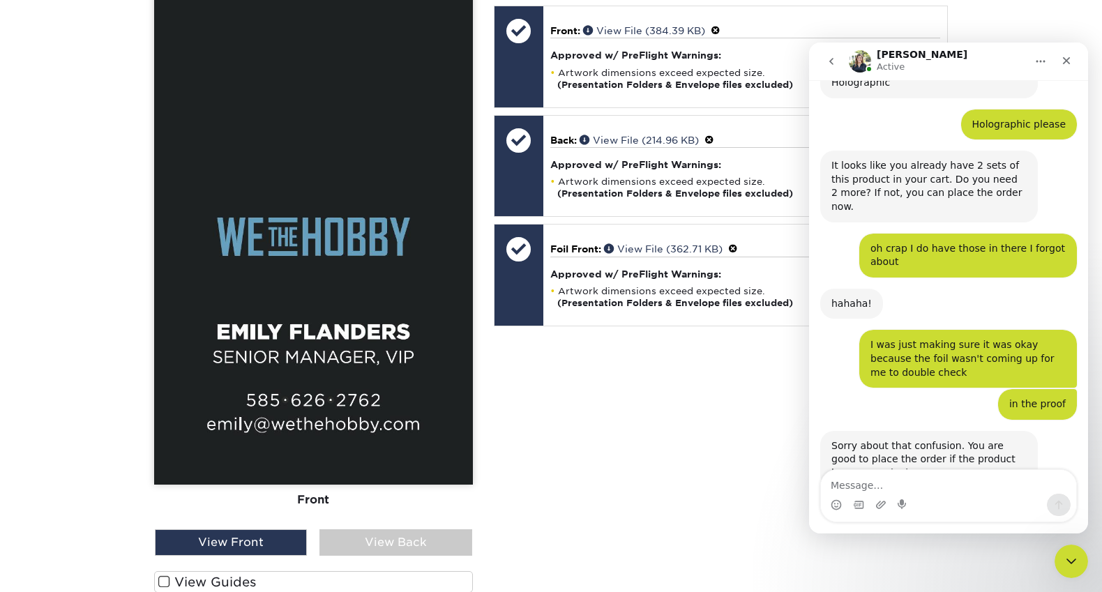
scroll to position [768, 0]
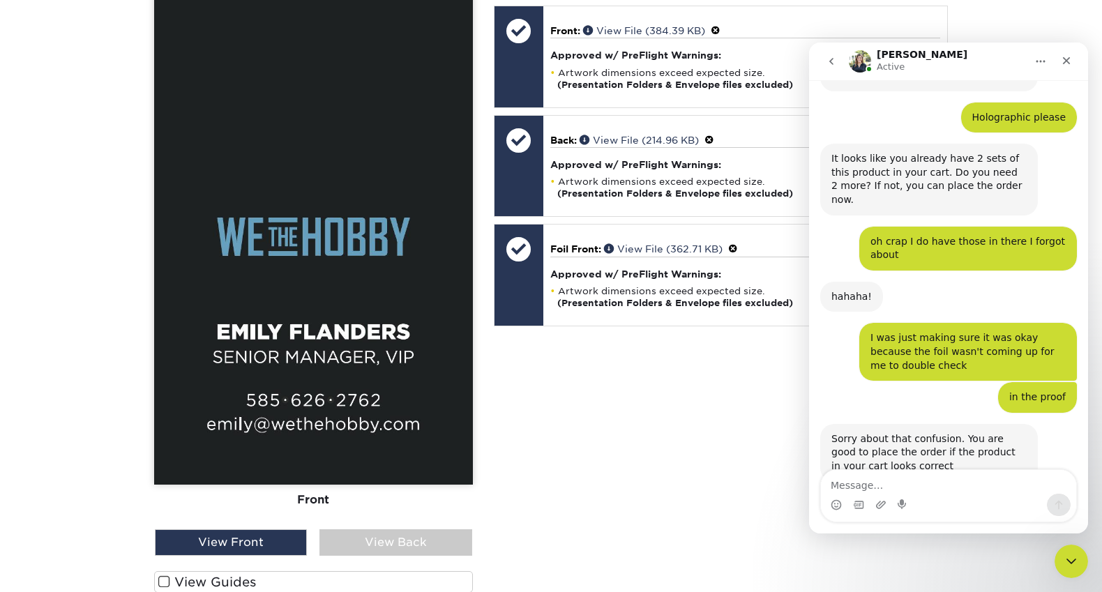
click at [922, 487] on textarea "Message…" at bounding box center [948, 482] width 255 height 24
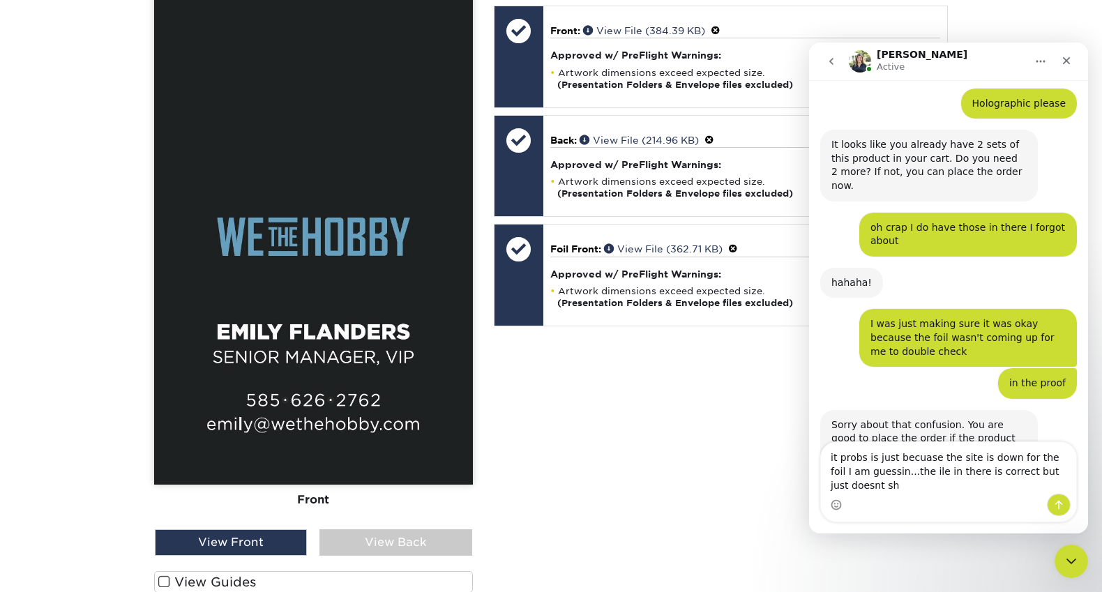
scroll to position [796, 0]
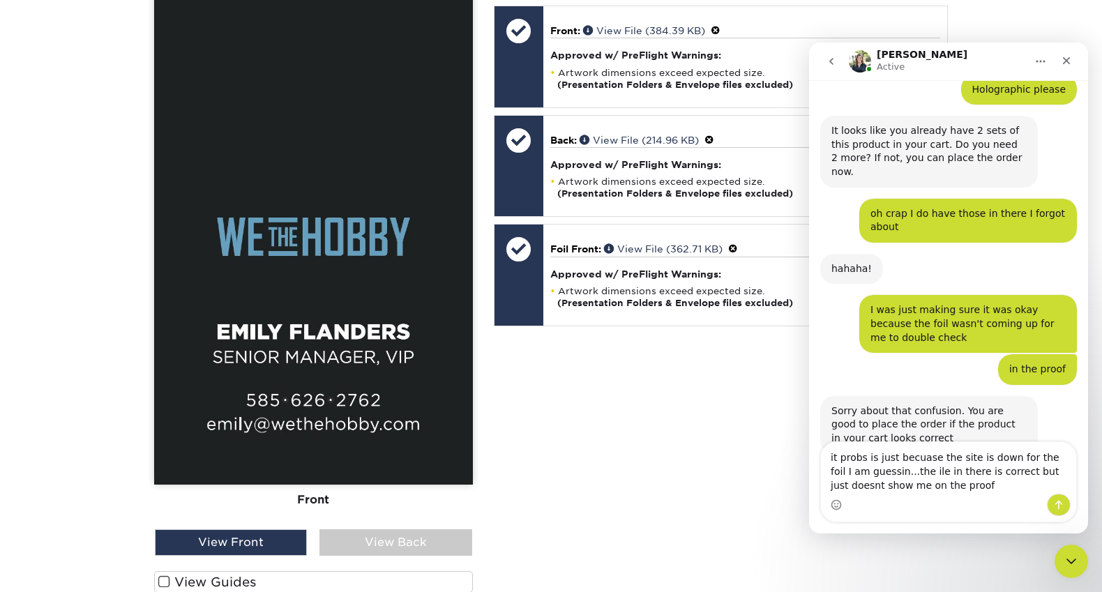
click at [907, 470] on textarea "it probs is just becuase the site is down for the foil I am guessin...the ile i…" at bounding box center [948, 468] width 255 height 52
type textarea "it probs is just becuase the site is down for the foil I am guessin...the file …"
click at [987, 487] on textarea "it probs is just becuase the site is down for the foil I am guessin...the file …" at bounding box center [948, 468] width 255 height 52
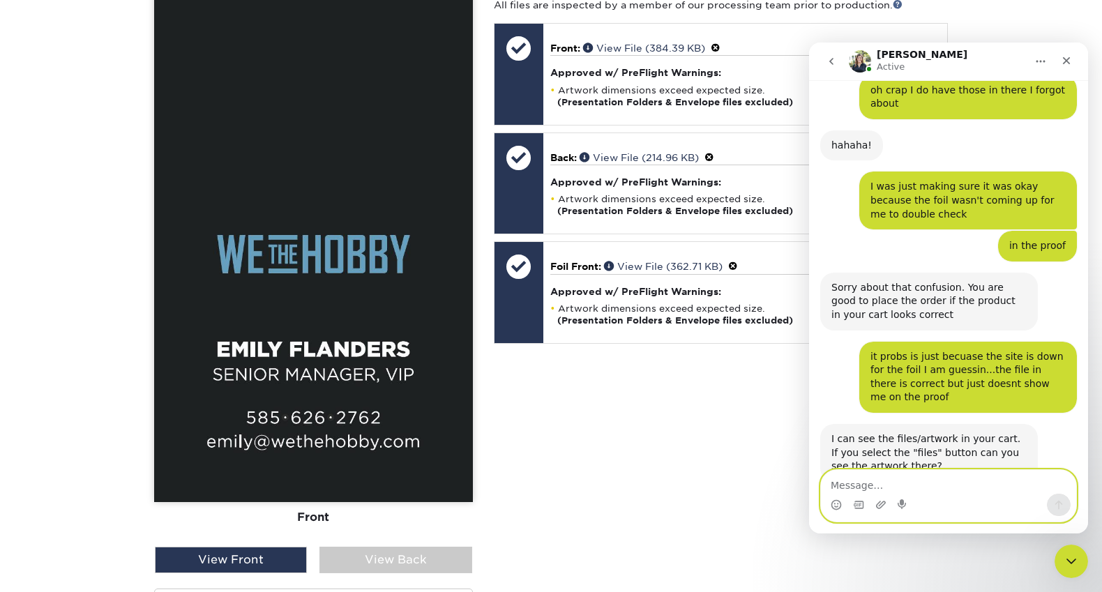
scroll to position [1390, 0]
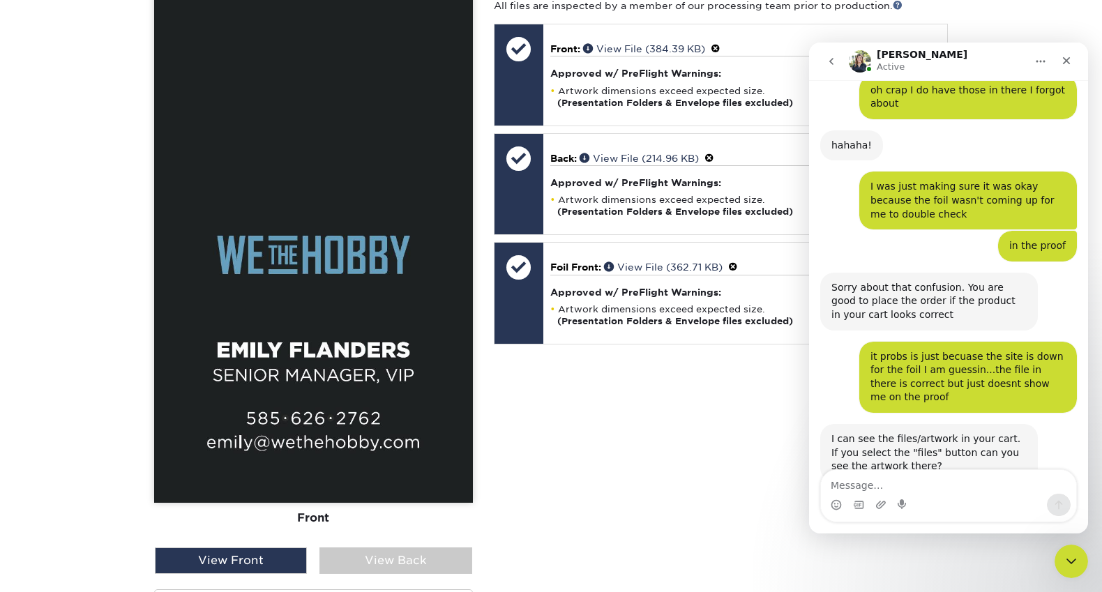
click at [671, 428] on div "Your files including bleed should be: 3.625 " x 2.125 " *Additional bleed or cr…" at bounding box center [720, 322] width 475 height 726
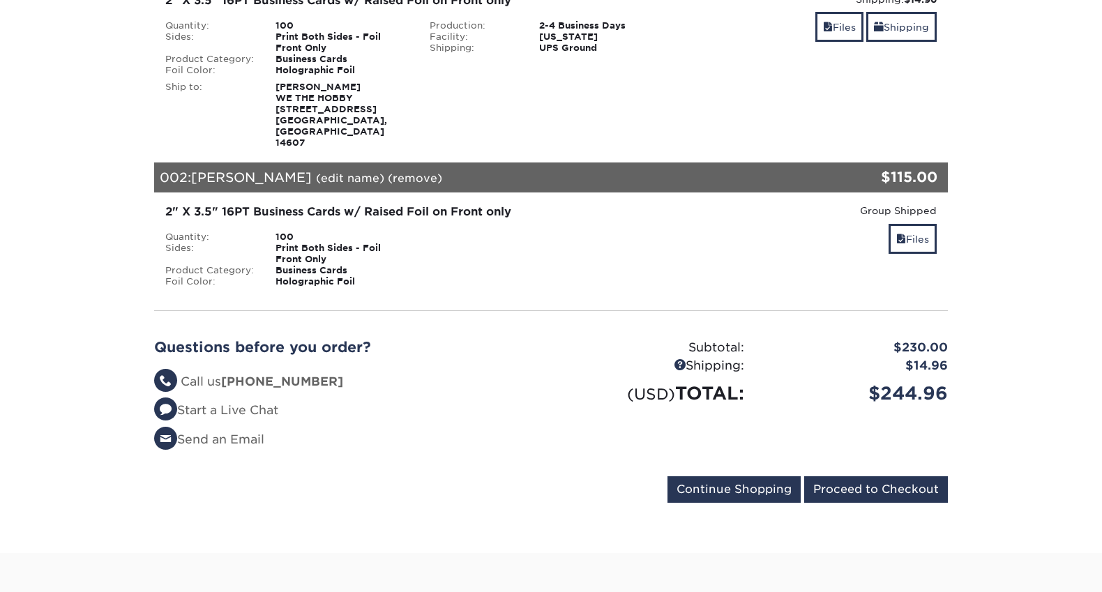
scroll to position [366, 0]
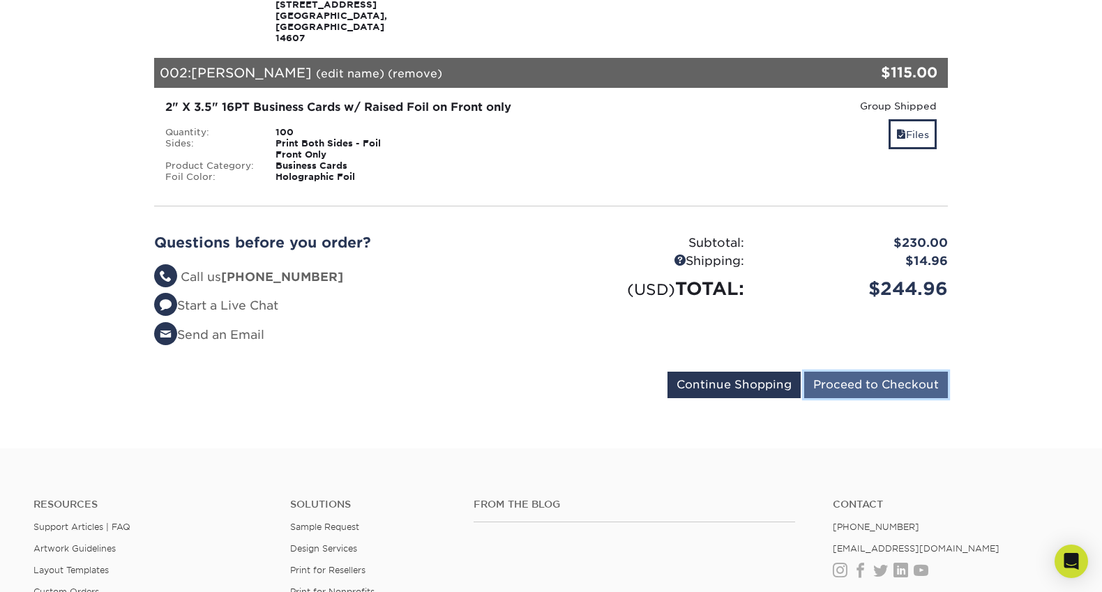
click at [851, 372] on input "Proceed to Checkout" at bounding box center [876, 385] width 144 height 26
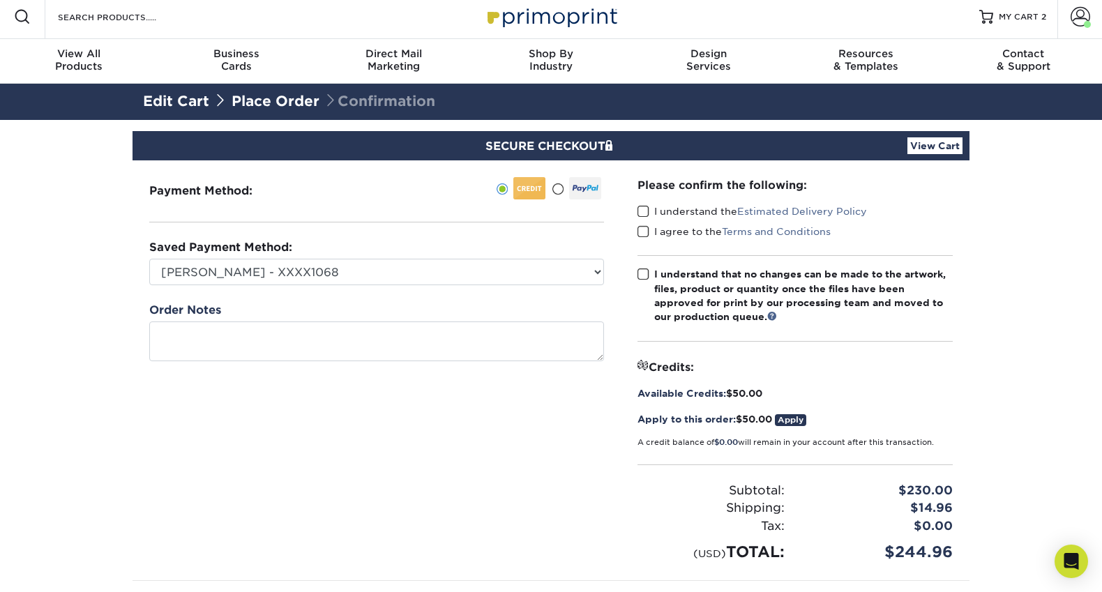
scroll to position [13, 0]
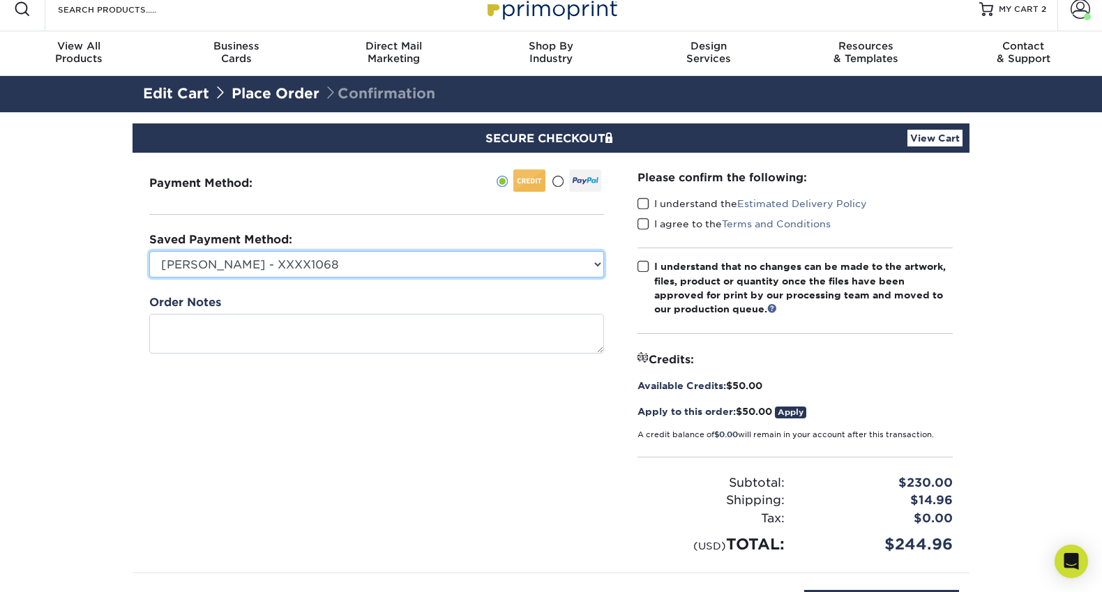
click at [482, 265] on select "[PERSON_NAME] - XXXX1068 American Express - XXXX1068 Visa - XXXX6069 Visa - XXX…" at bounding box center [376, 264] width 455 height 26
select select "74159"
click at [149, 251] on select "[PERSON_NAME] - XXXX1068 American Express - XXXX1068 Visa - XXXX6069 Visa - XXX…" at bounding box center [376, 264] width 455 height 26
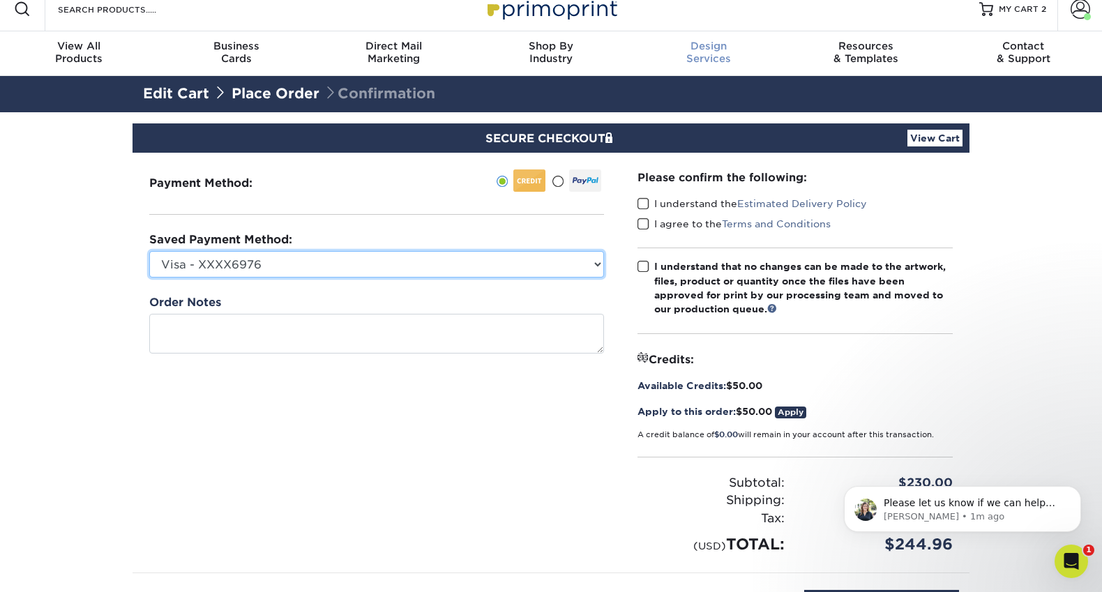
scroll to position [0, 0]
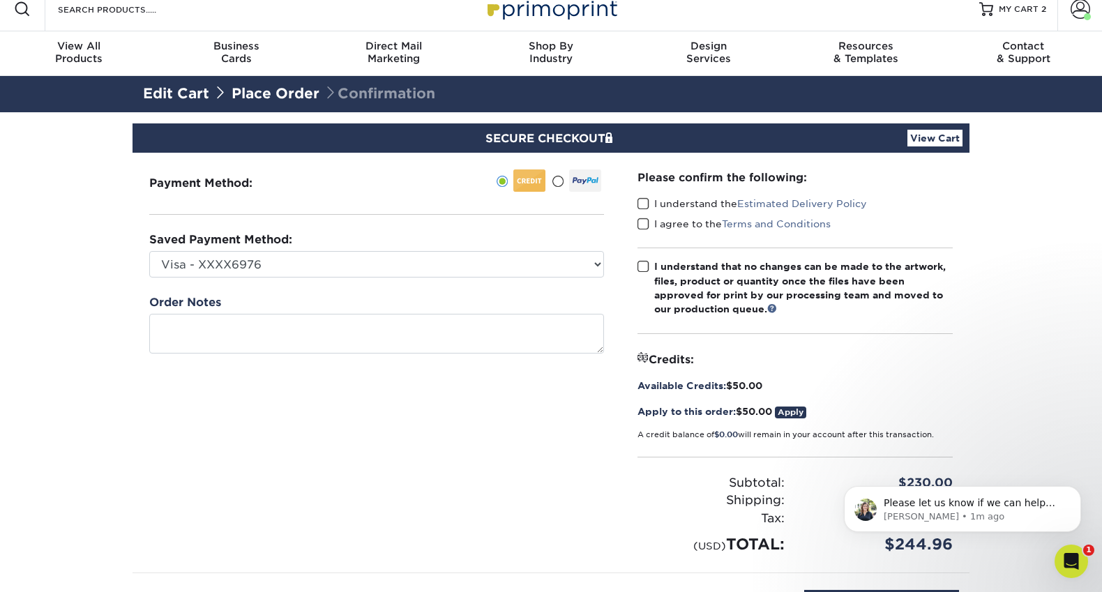
click at [640, 268] on span at bounding box center [643, 266] width 12 height 13
click at [0, 0] on input "I understand that no changes can be made to the artwork, files, product or quan…" at bounding box center [0, 0] width 0 height 0
click at [641, 227] on span at bounding box center [643, 224] width 12 height 13
click at [0, 0] on input "I agree to the Terms and Conditions" at bounding box center [0, 0] width 0 height 0
click at [644, 202] on span at bounding box center [643, 203] width 12 height 13
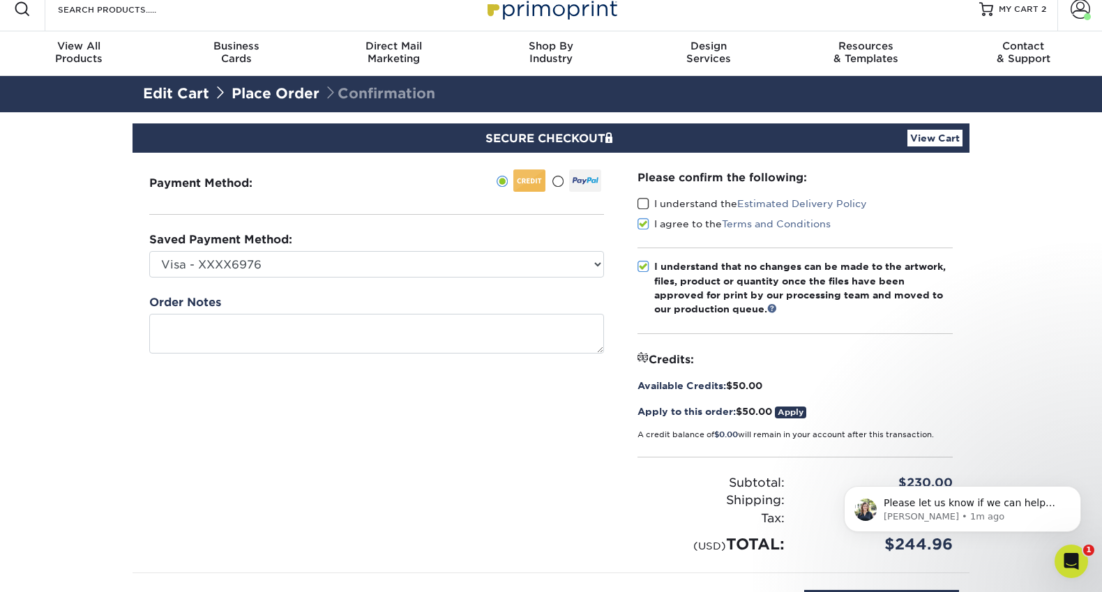
click at [0, 0] on input "I understand the Estimated Delivery Policy" at bounding box center [0, 0] width 0 height 0
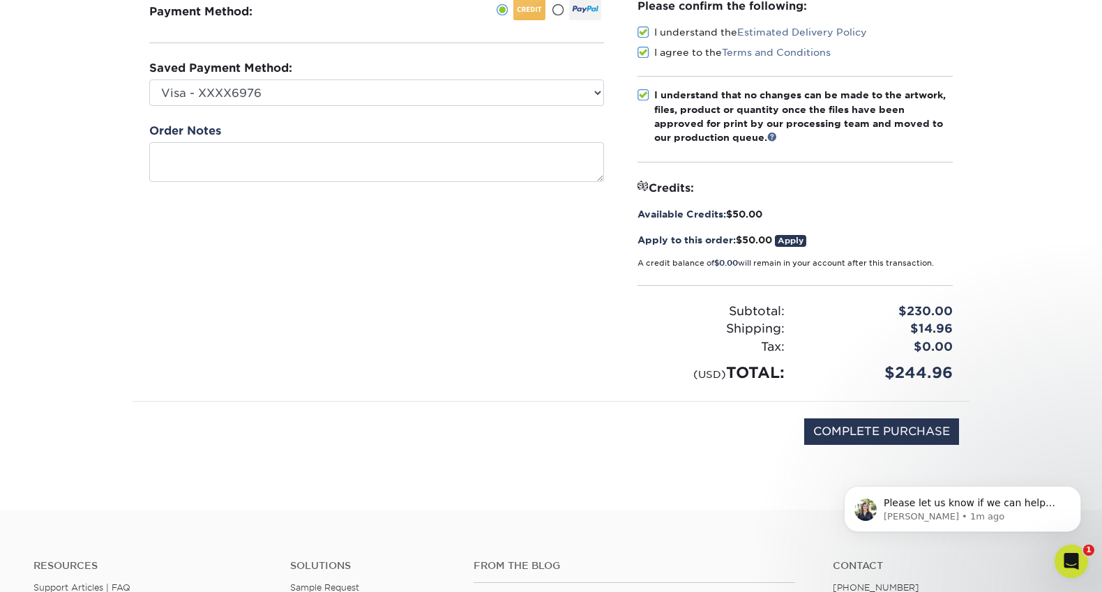
scroll to position [276, 0]
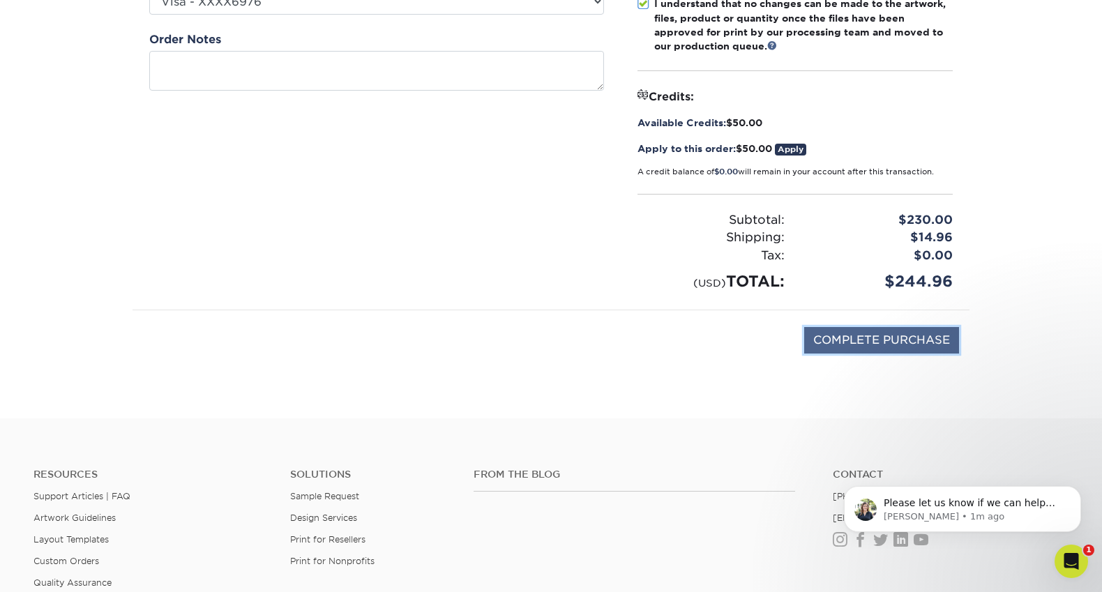
click at [880, 336] on input "COMPLETE PURCHASE" at bounding box center [881, 340] width 155 height 26
type input "PROCESSING, PLEASE WAIT..."
